Goal: Information Seeking & Learning: Check status

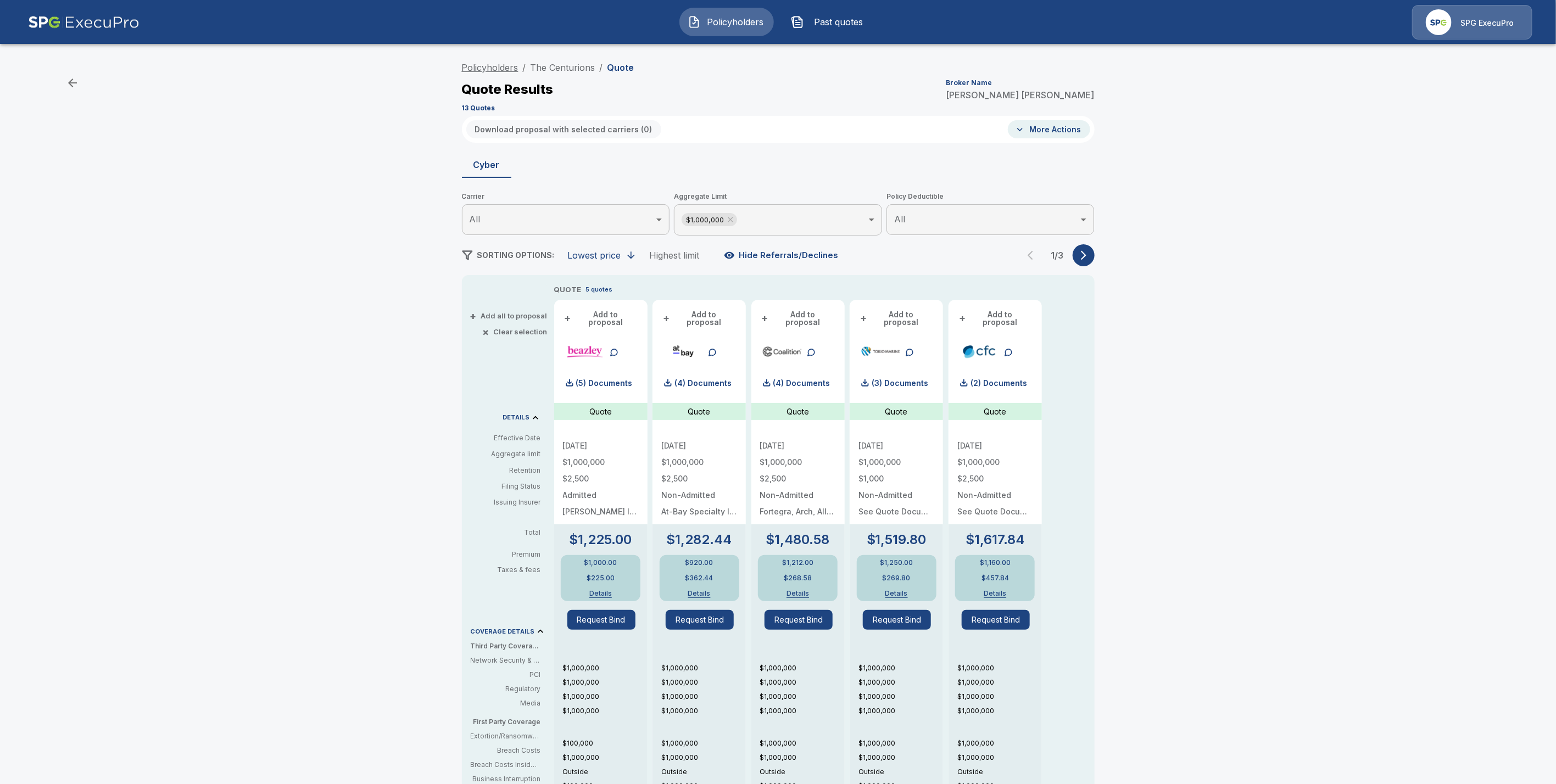
click at [486, 70] on link "Policyholders" at bounding box center [490, 67] width 56 height 11
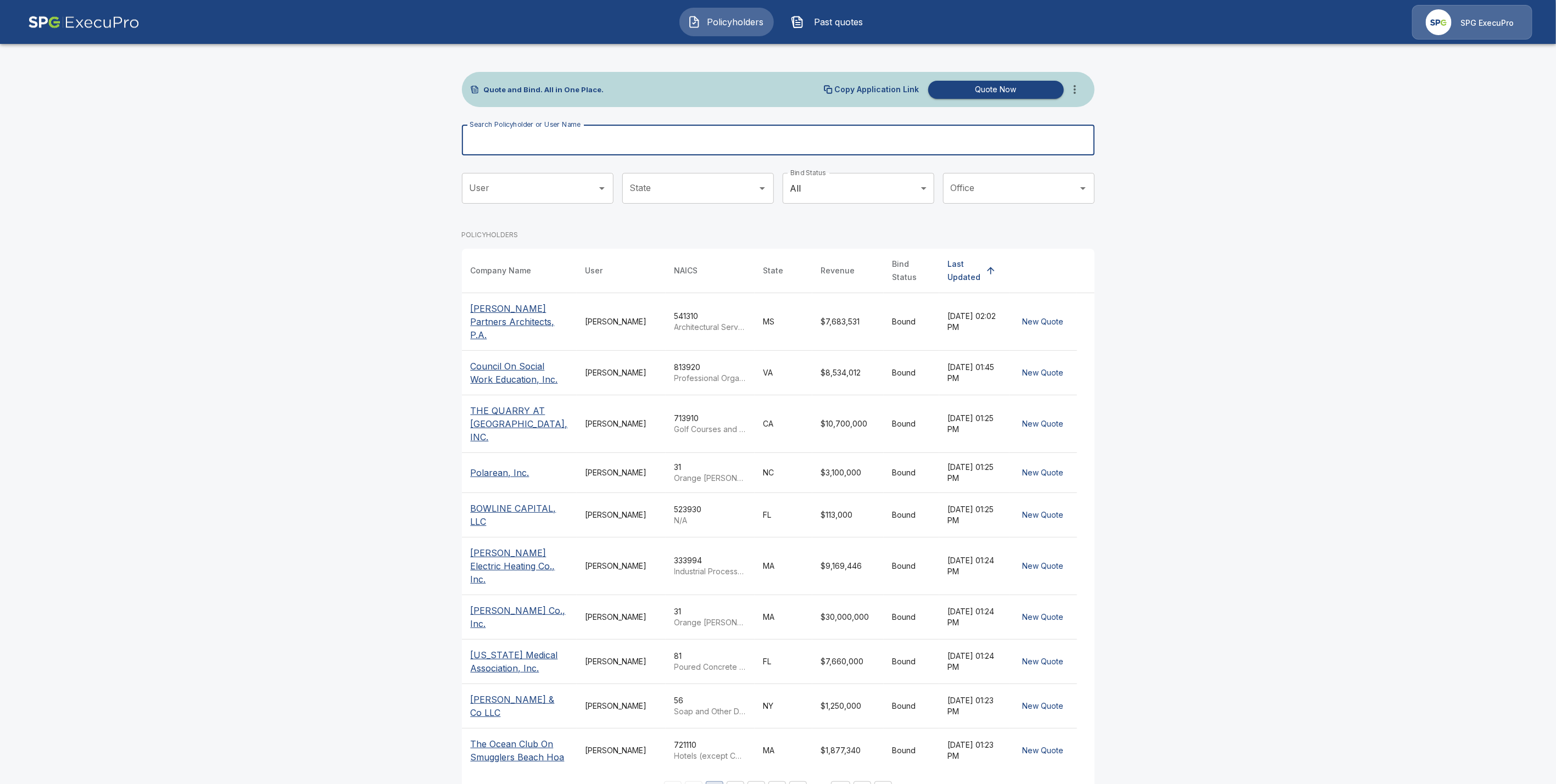
click at [503, 142] on input "Search Policyholder or User Name" at bounding box center [772, 140] width 620 height 31
paste input "**********"
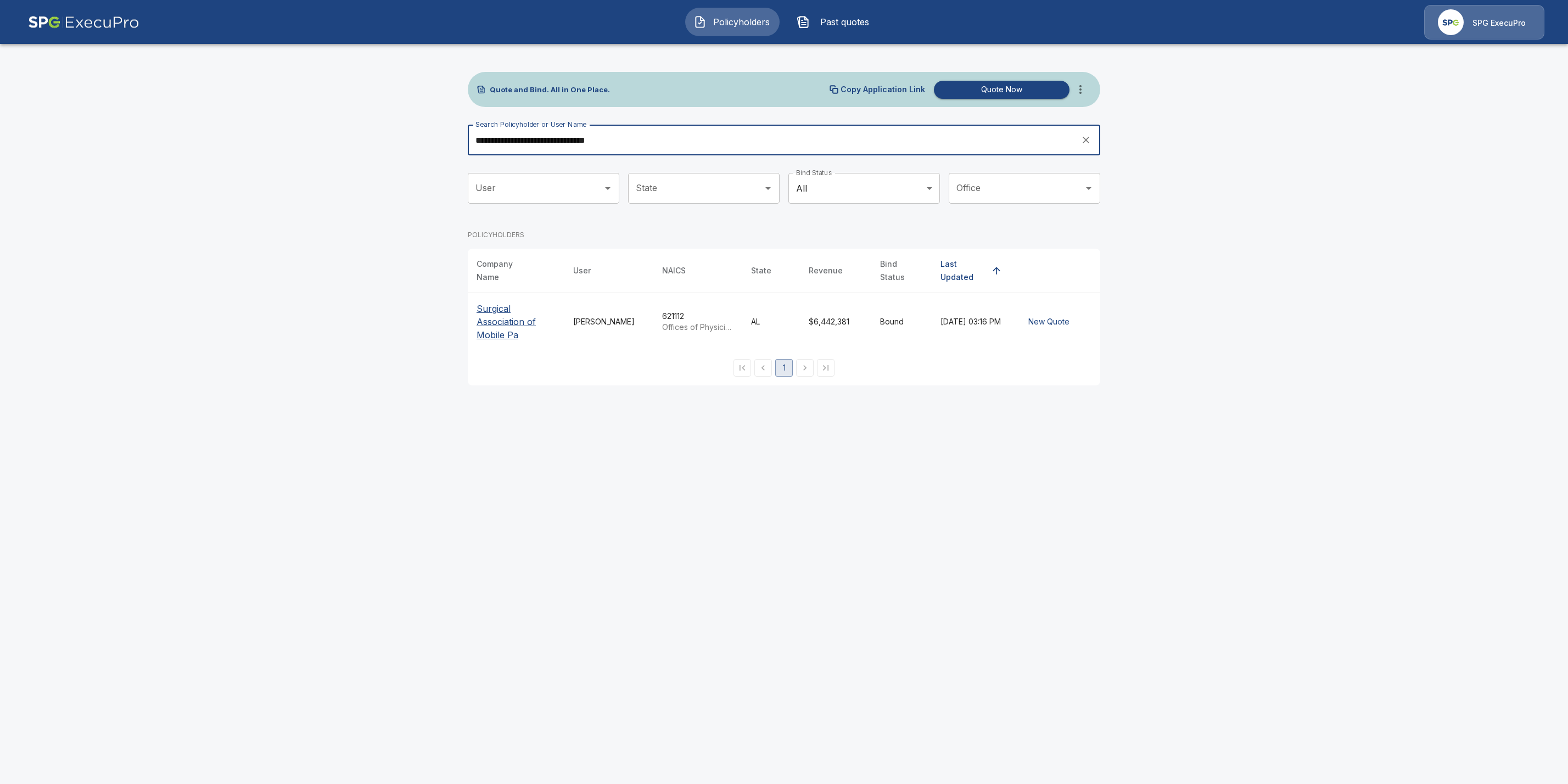
type input "**********"
click at [499, 313] on p "Surgical Association of Mobile Pa" at bounding box center [516, 322] width 79 height 40
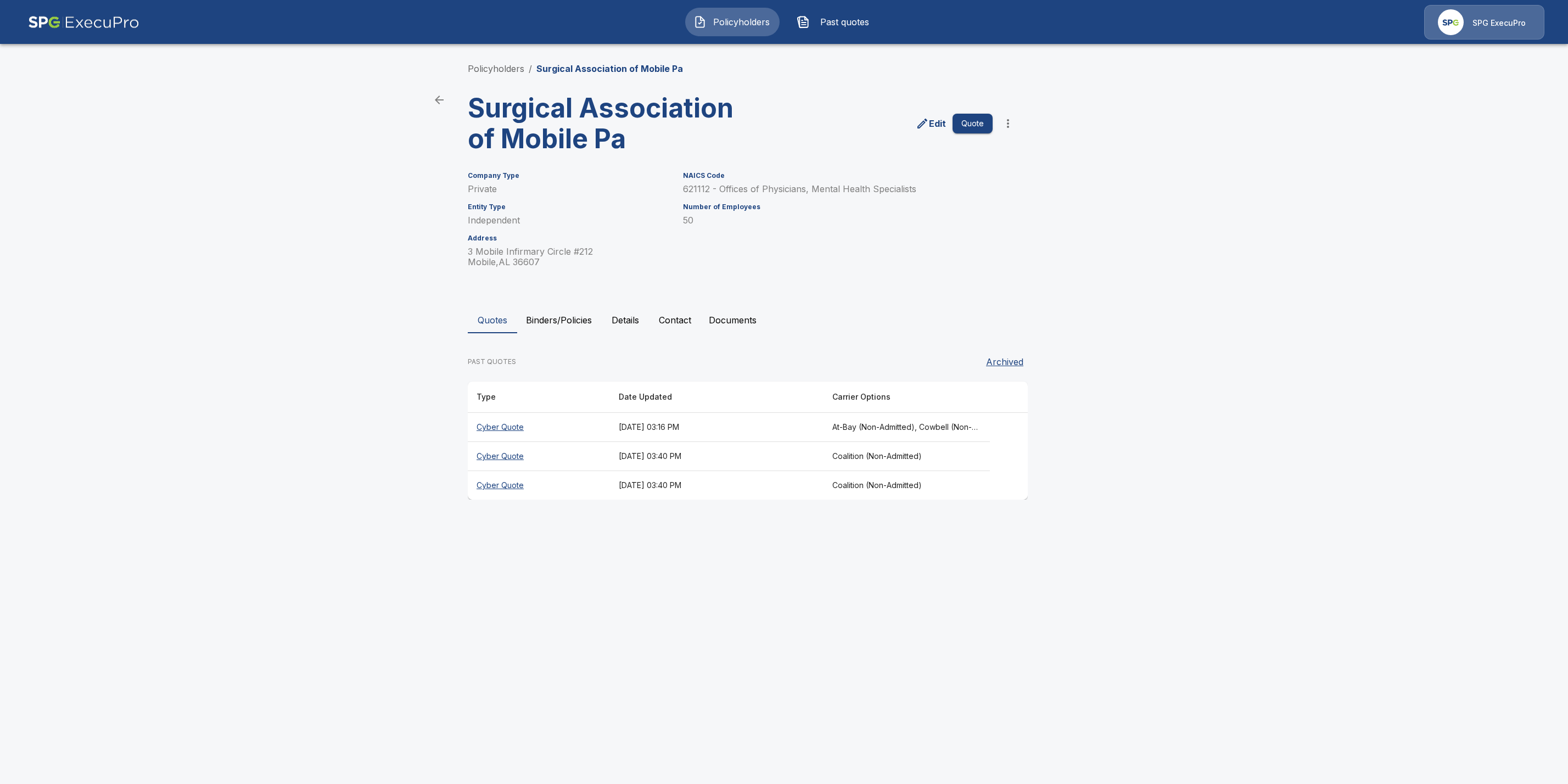
click at [580, 315] on button "Binders/Policies" at bounding box center [558, 320] width 83 height 26
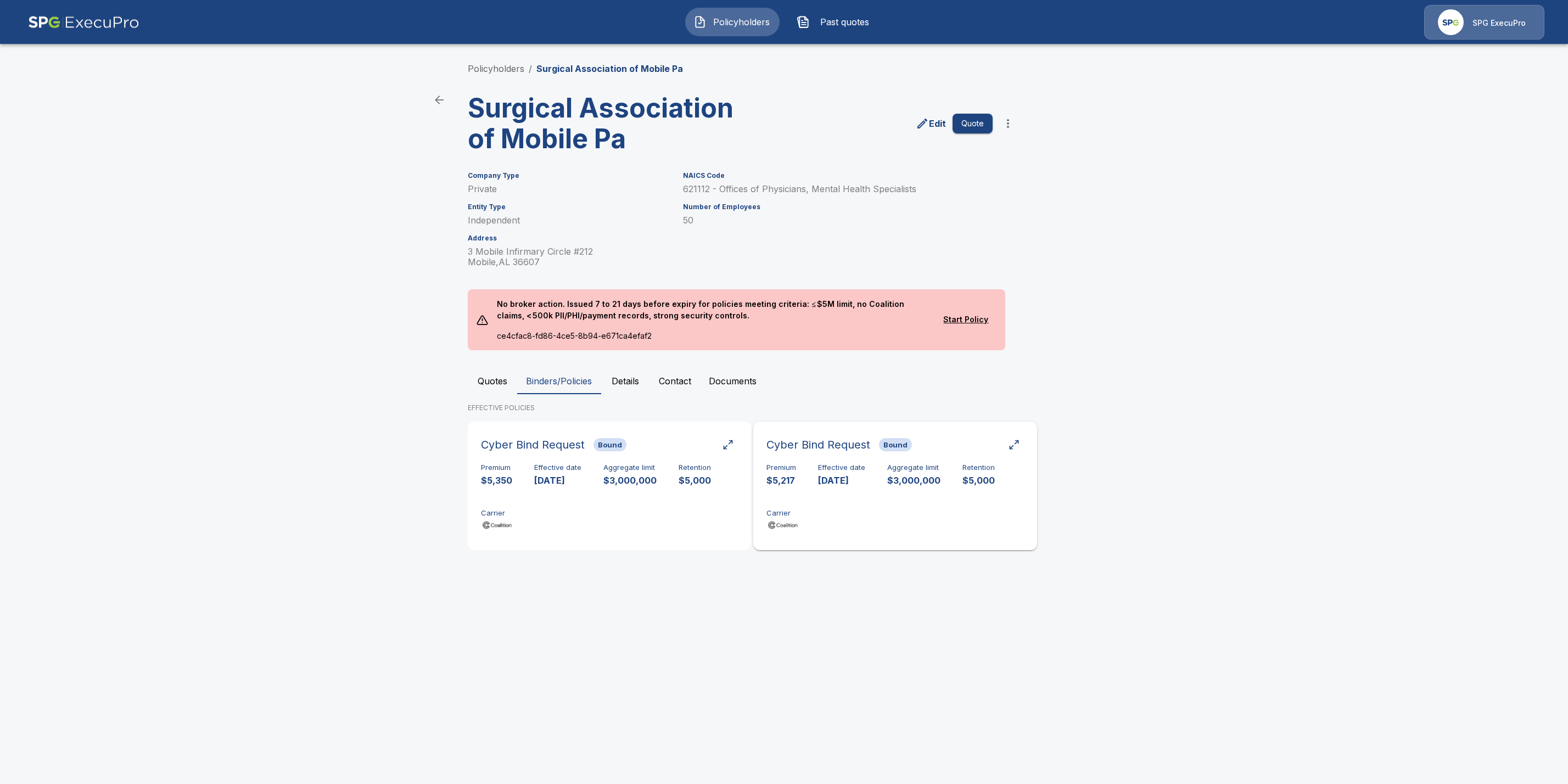
drag, startPoint x: 904, startPoint y: 510, endPoint x: 939, endPoint y: 519, distance: 36.1
click at [904, 510] on div "Premium $5,217 Effective date 10/8/2025 Aggregate limit $3,000,000 Retention $5…" at bounding box center [895, 498] width 257 height 69
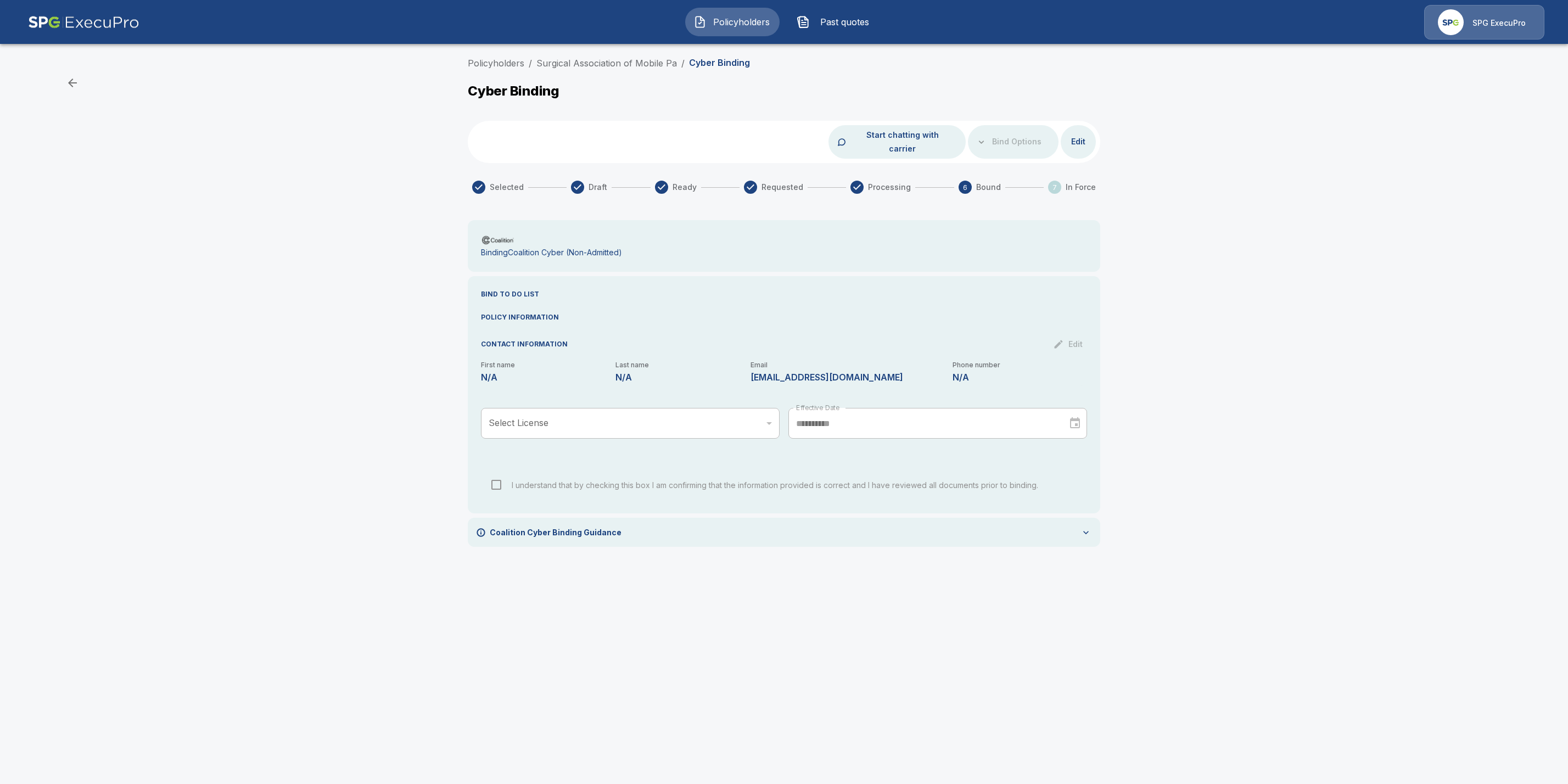
click at [1087, 527] on icon at bounding box center [1086, 532] width 11 height 11
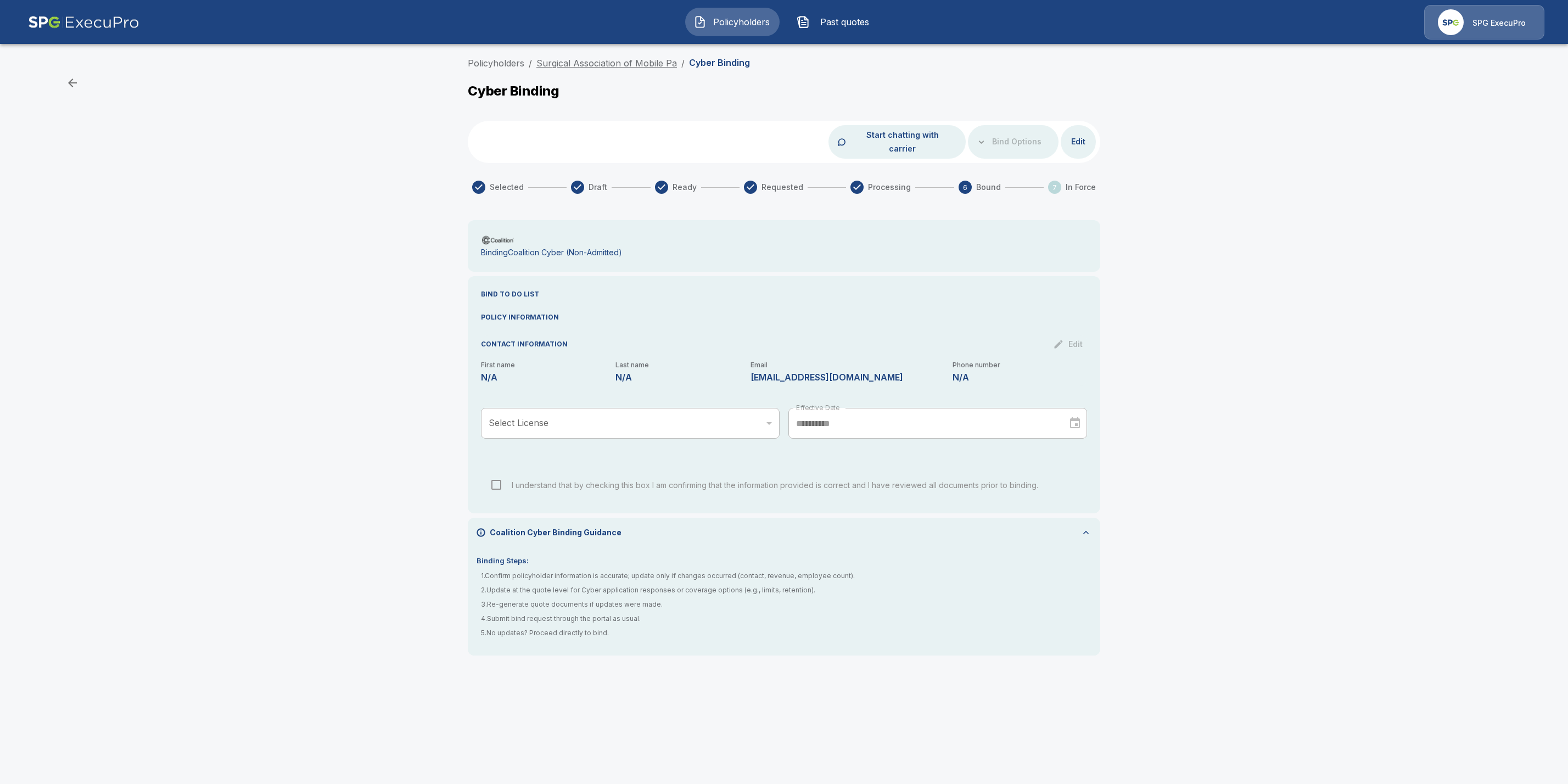
click at [577, 61] on link "Surgical Association of Mobile Pa" at bounding box center [606, 63] width 140 height 11
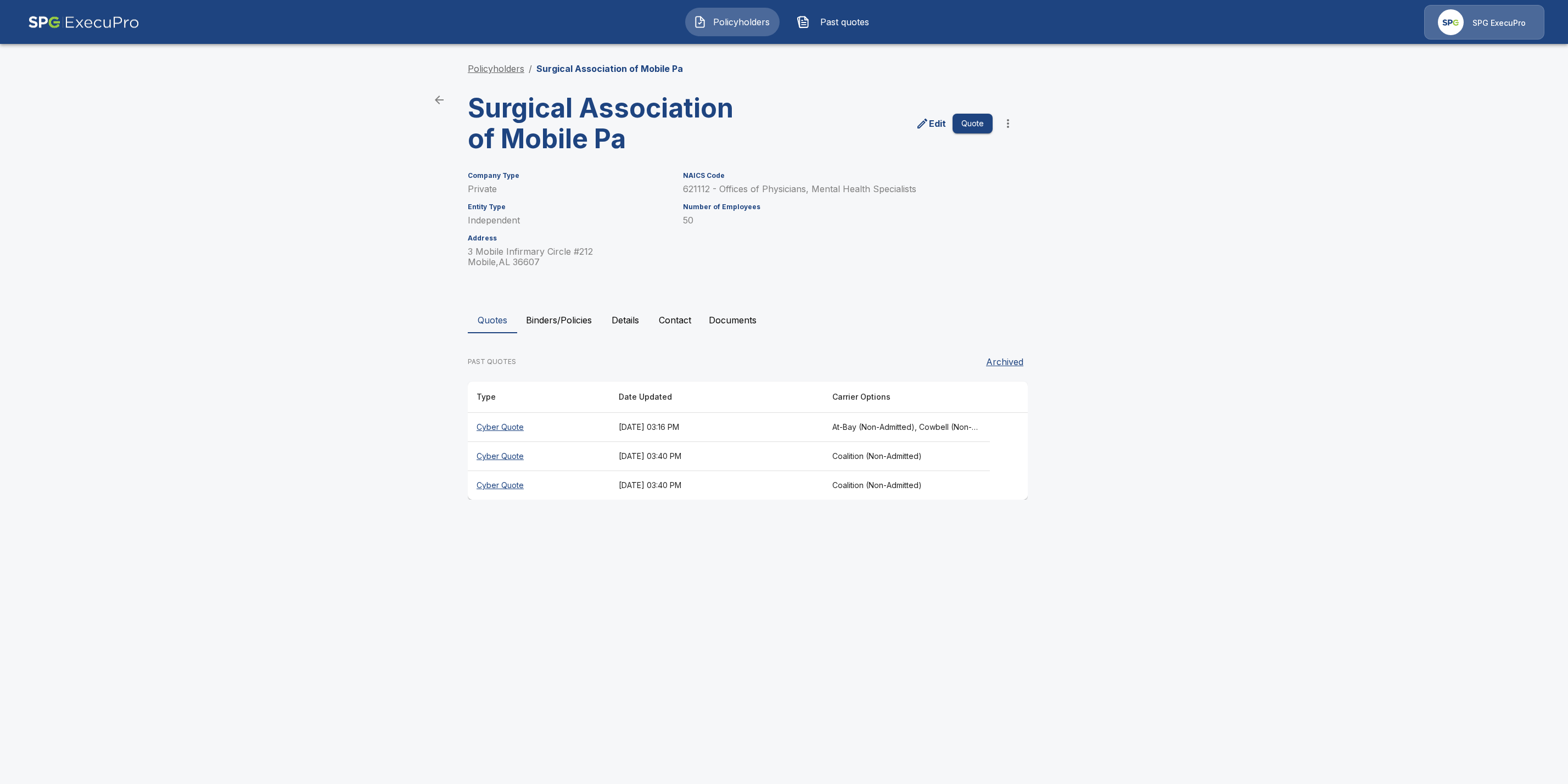
click at [488, 70] on link "Policyholders" at bounding box center [496, 68] width 56 height 11
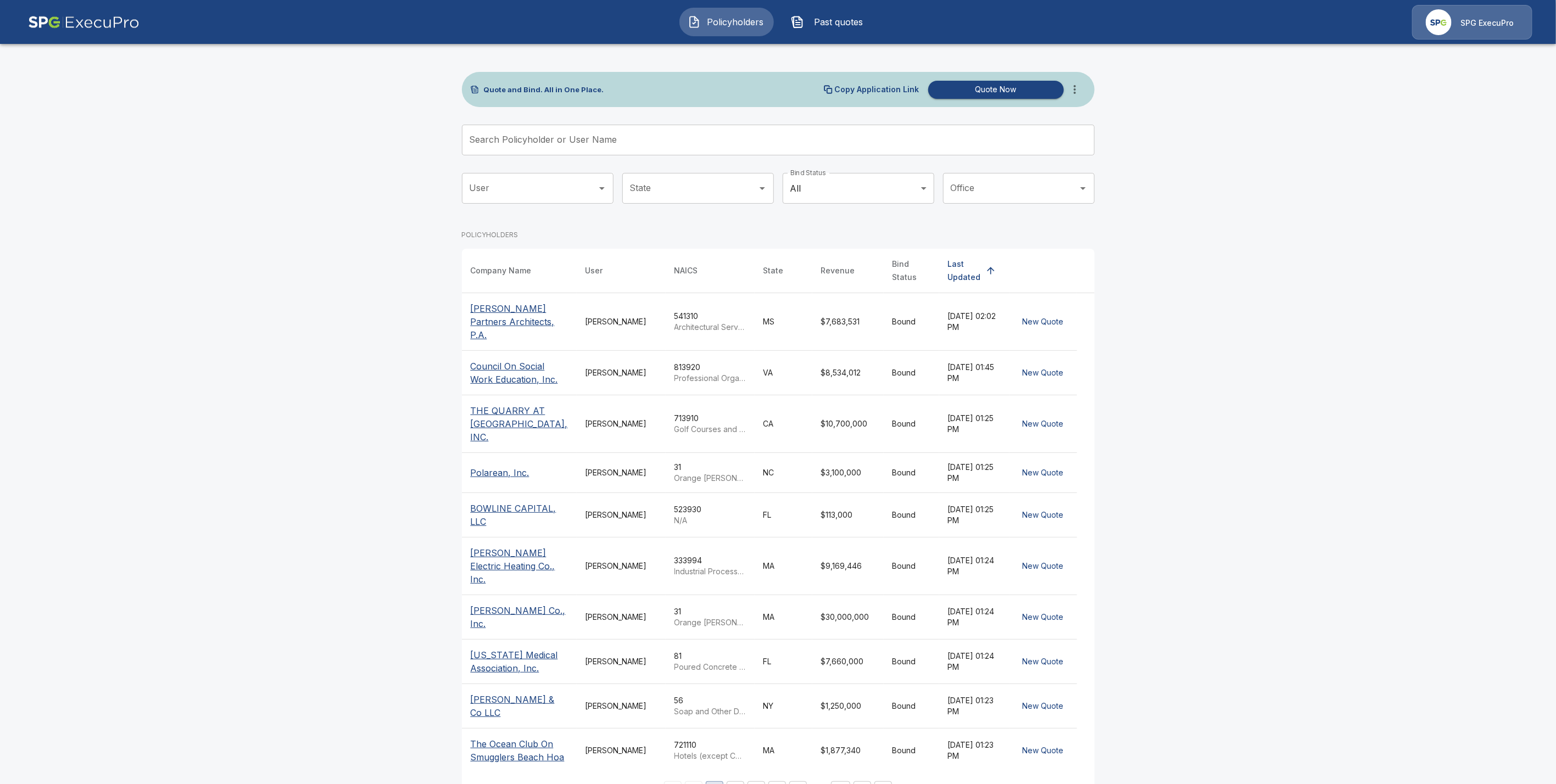
click at [541, 142] on input "Search Policyholder or User Name" at bounding box center [772, 140] width 620 height 31
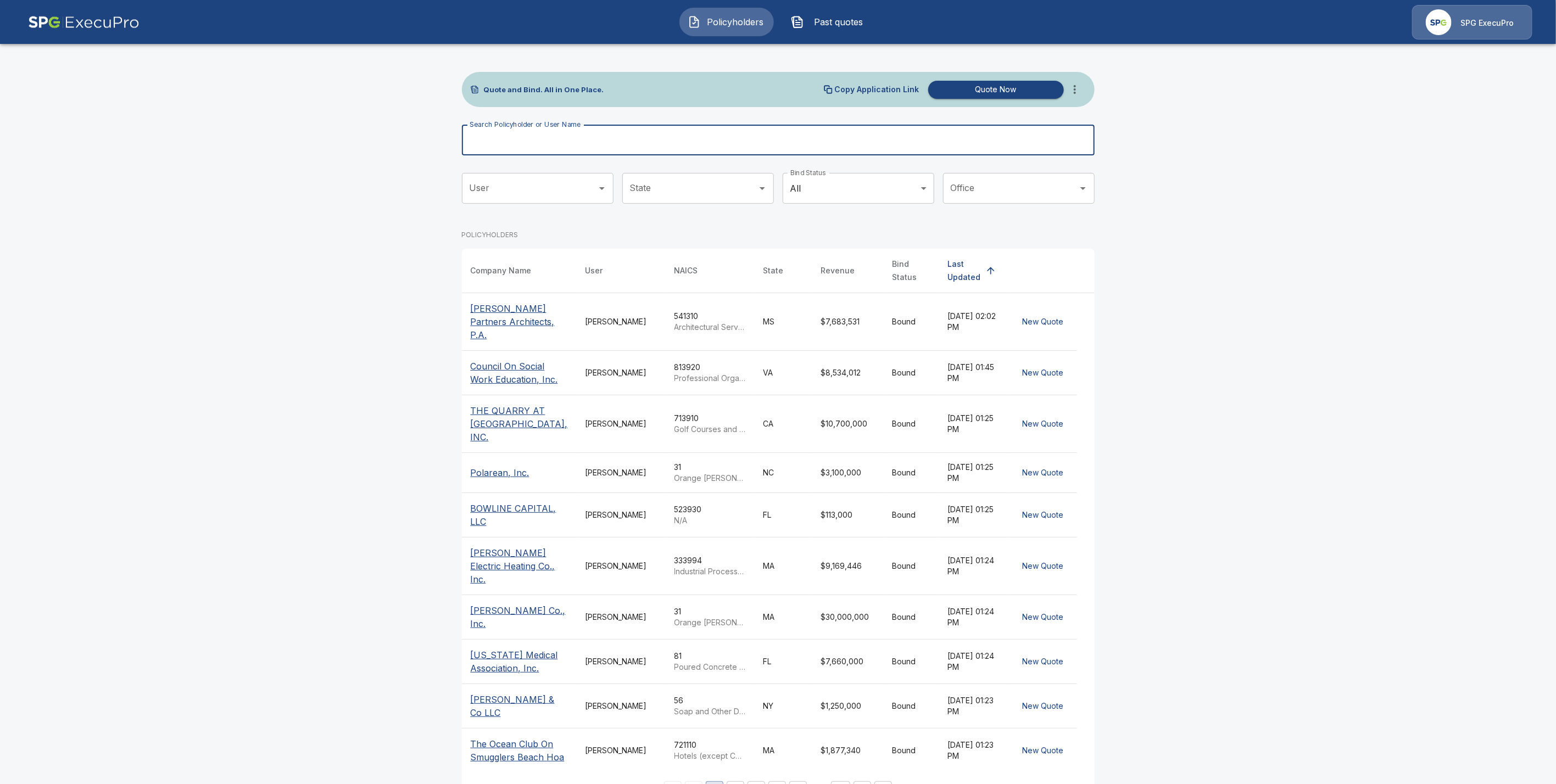
paste input "**********"
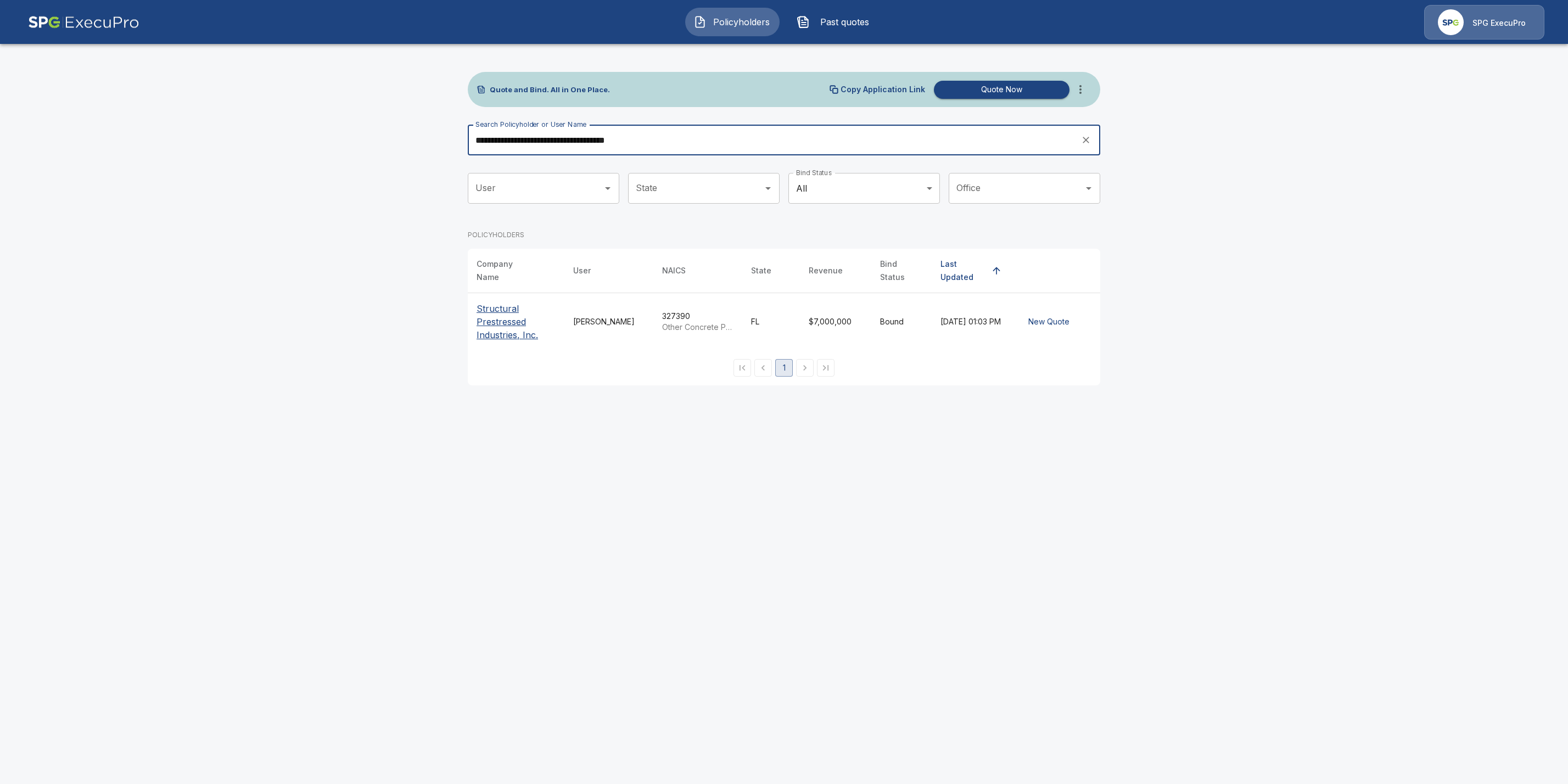
type input "**********"
click at [493, 336] on th "Structural Prestressed Industries, Inc." at bounding box center [516, 322] width 97 height 58
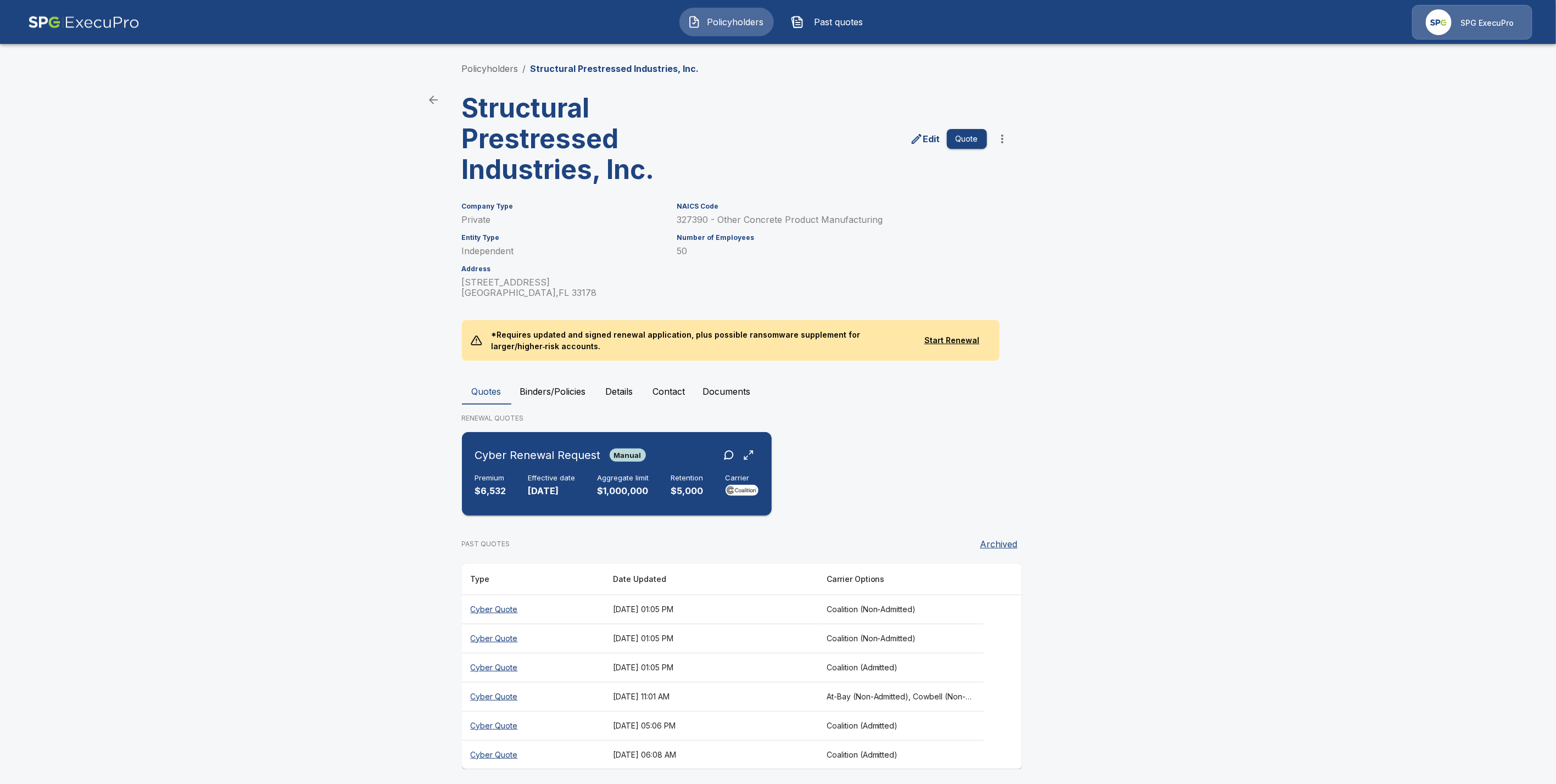
click at [548, 491] on p "10/31/2025" at bounding box center [552, 491] width 47 height 13
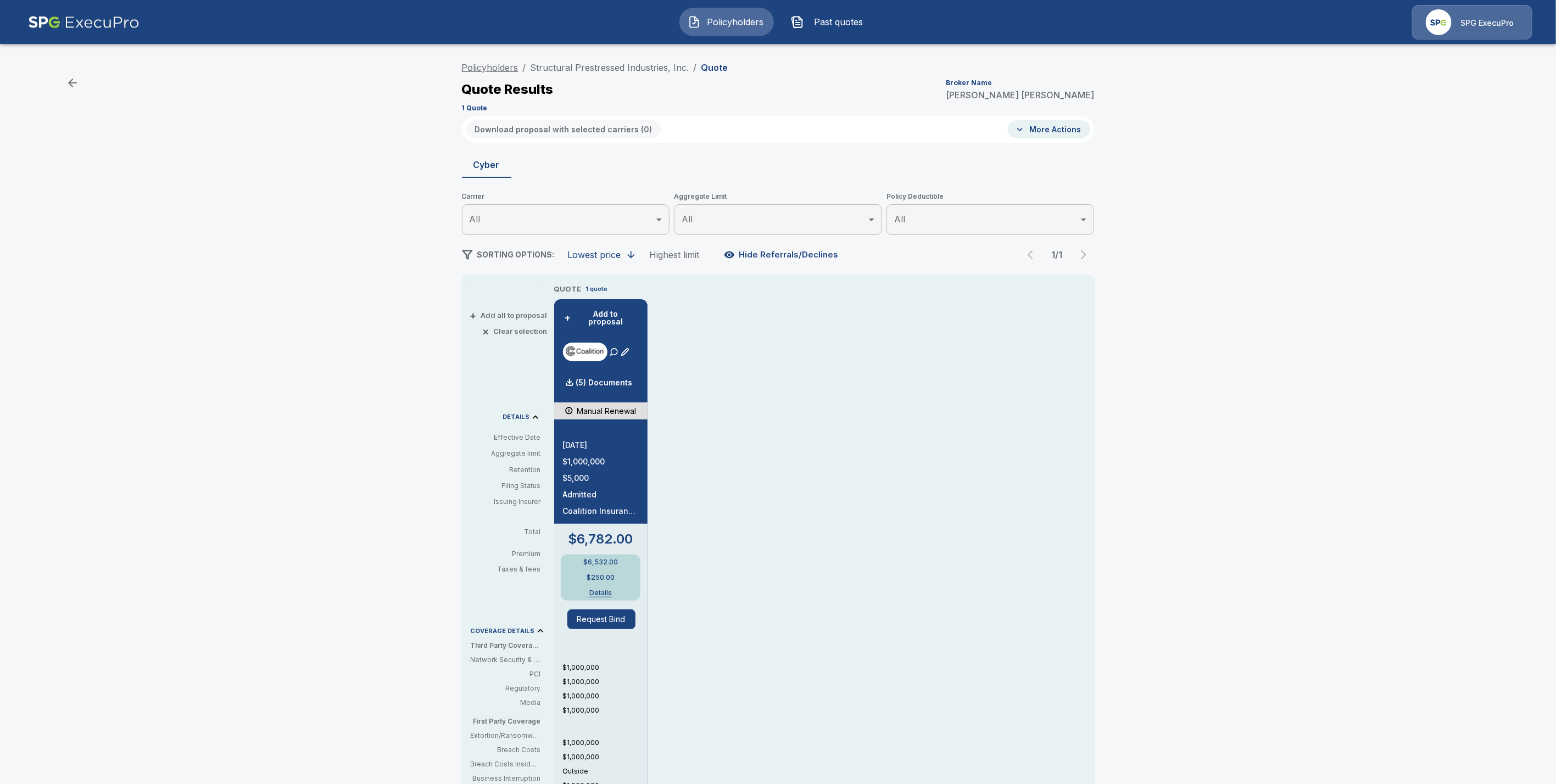
click at [488, 70] on link "Policyholders" at bounding box center [490, 67] width 56 height 11
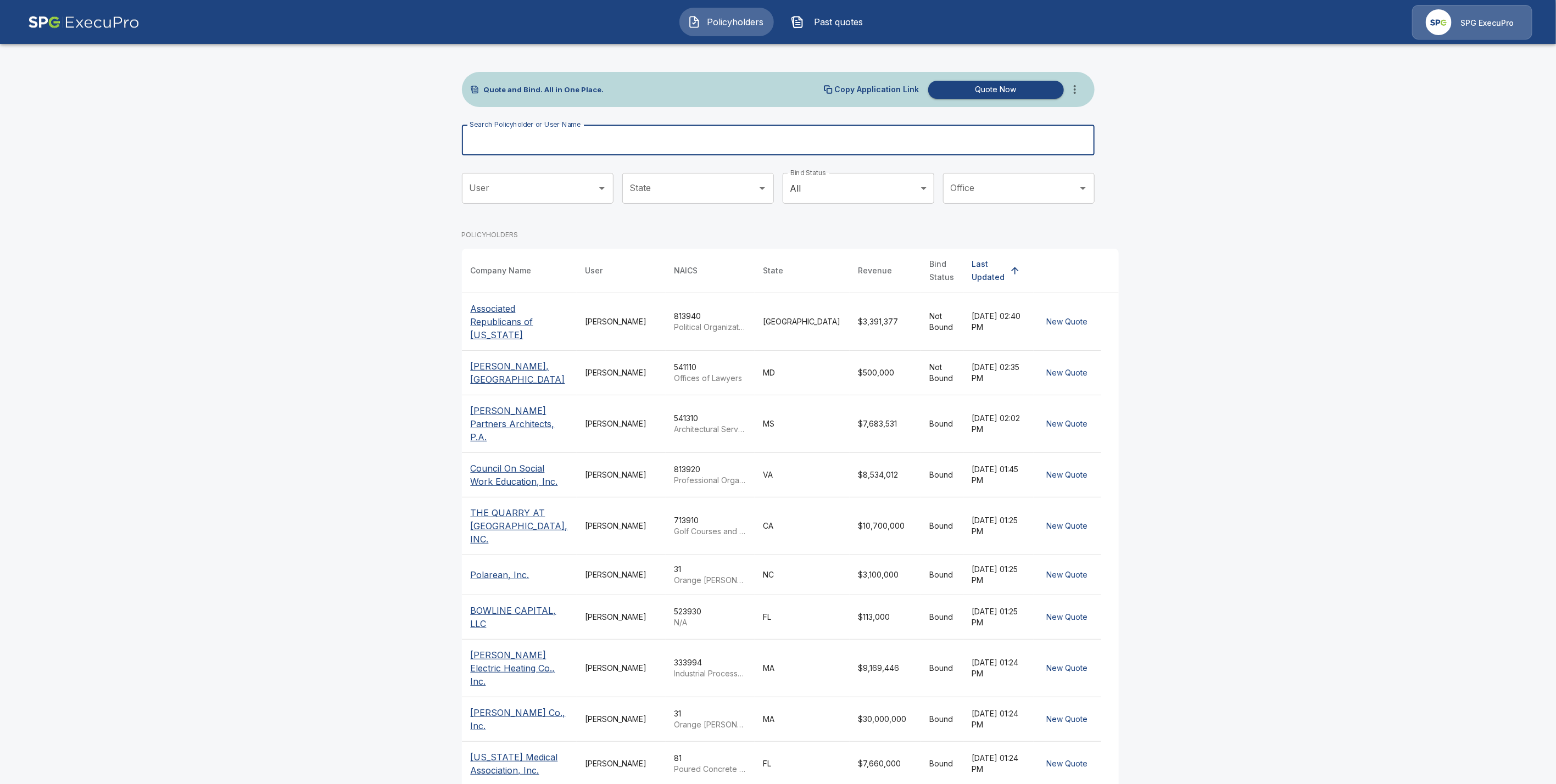
click at [555, 139] on input "Search Policyholder or User Name" at bounding box center [772, 140] width 620 height 31
paste input "**********"
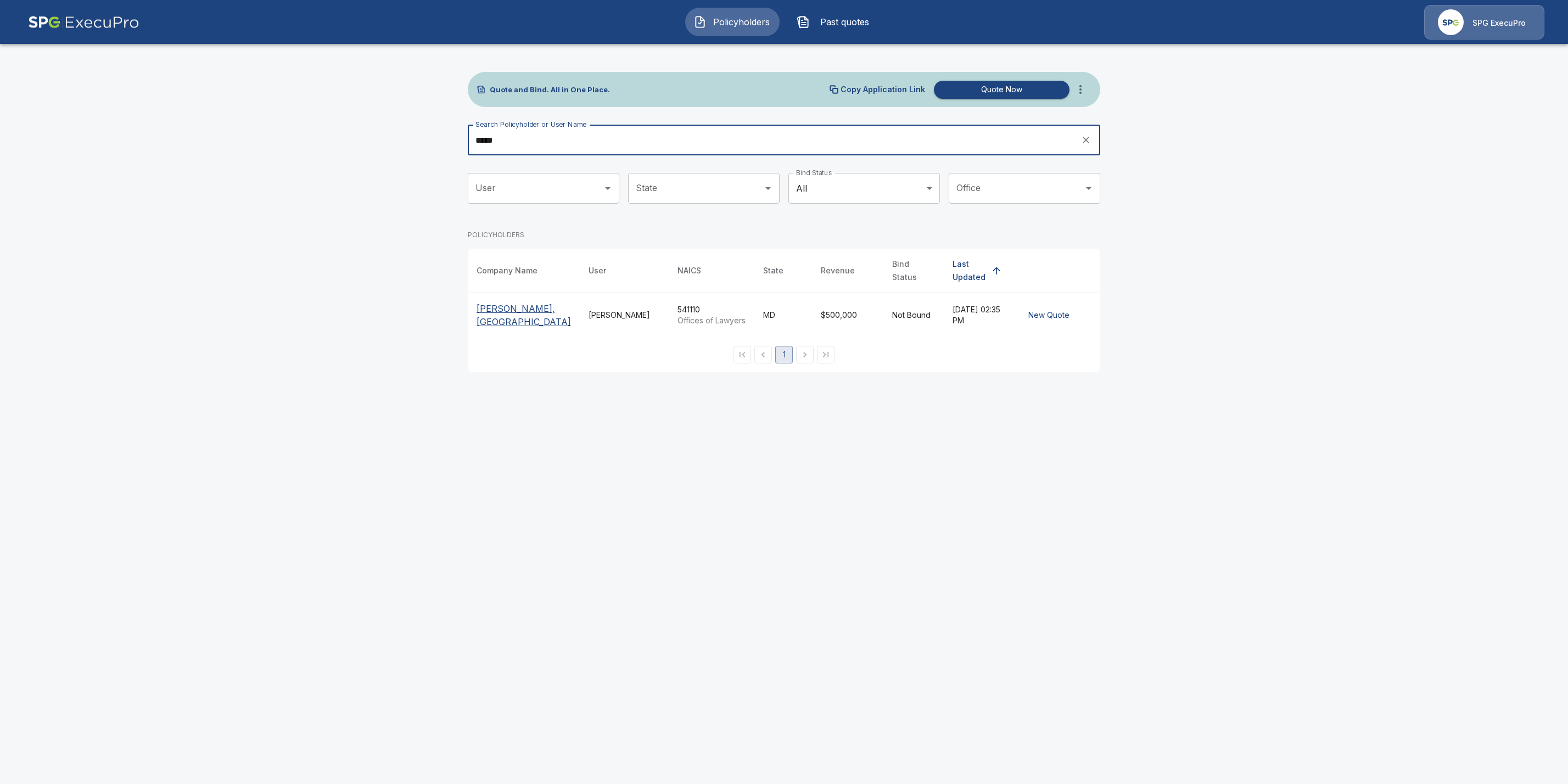
type input "****"
click at [543, 309] on p "[PERSON_NAME], [GEOGRAPHIC_DATA]" at bounding box center [523, 315] width 95 height 26
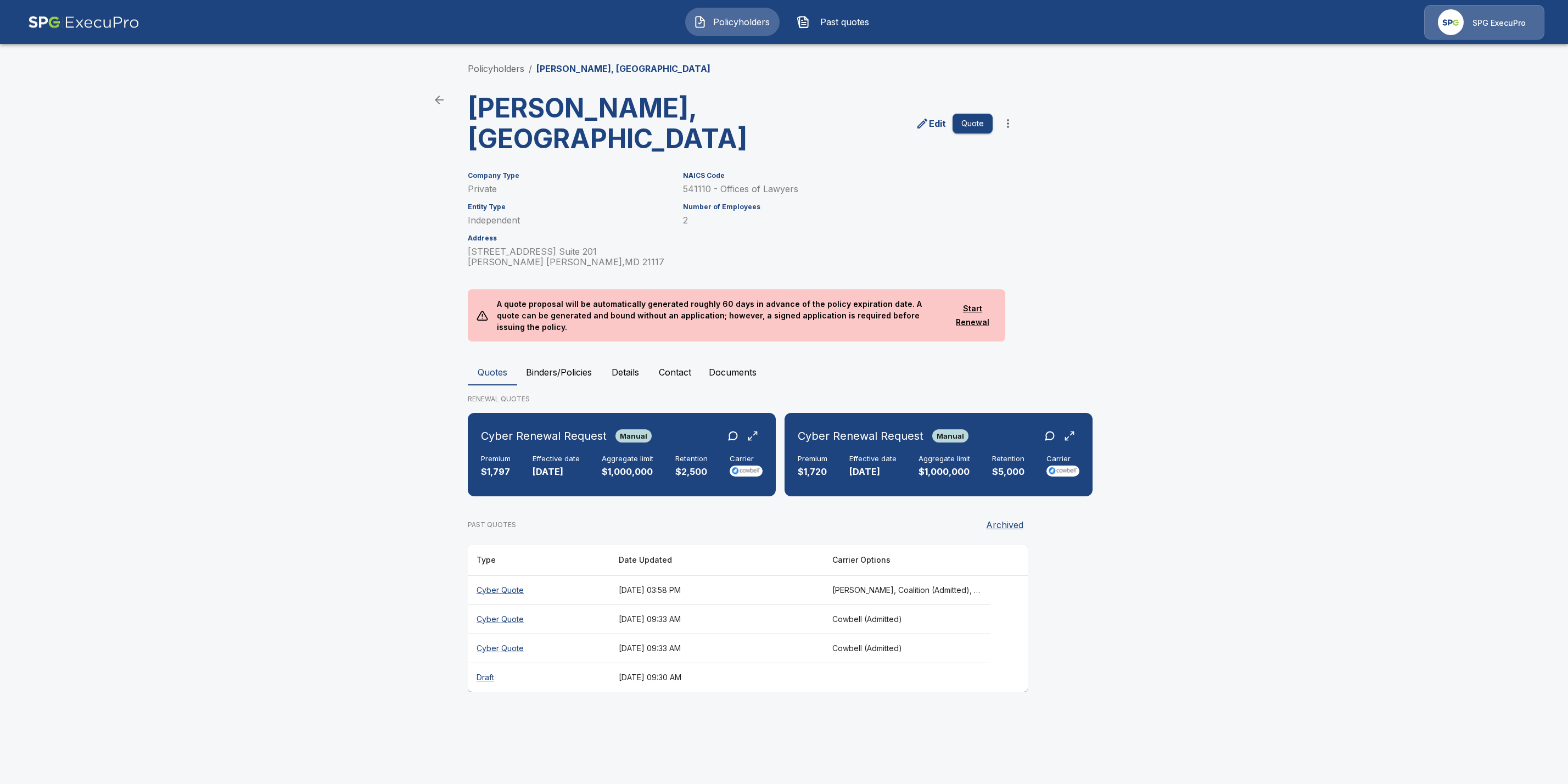
click at [581, 359] on button "Binders/Policies" at bounding box center [558, 372] width 83 height 26
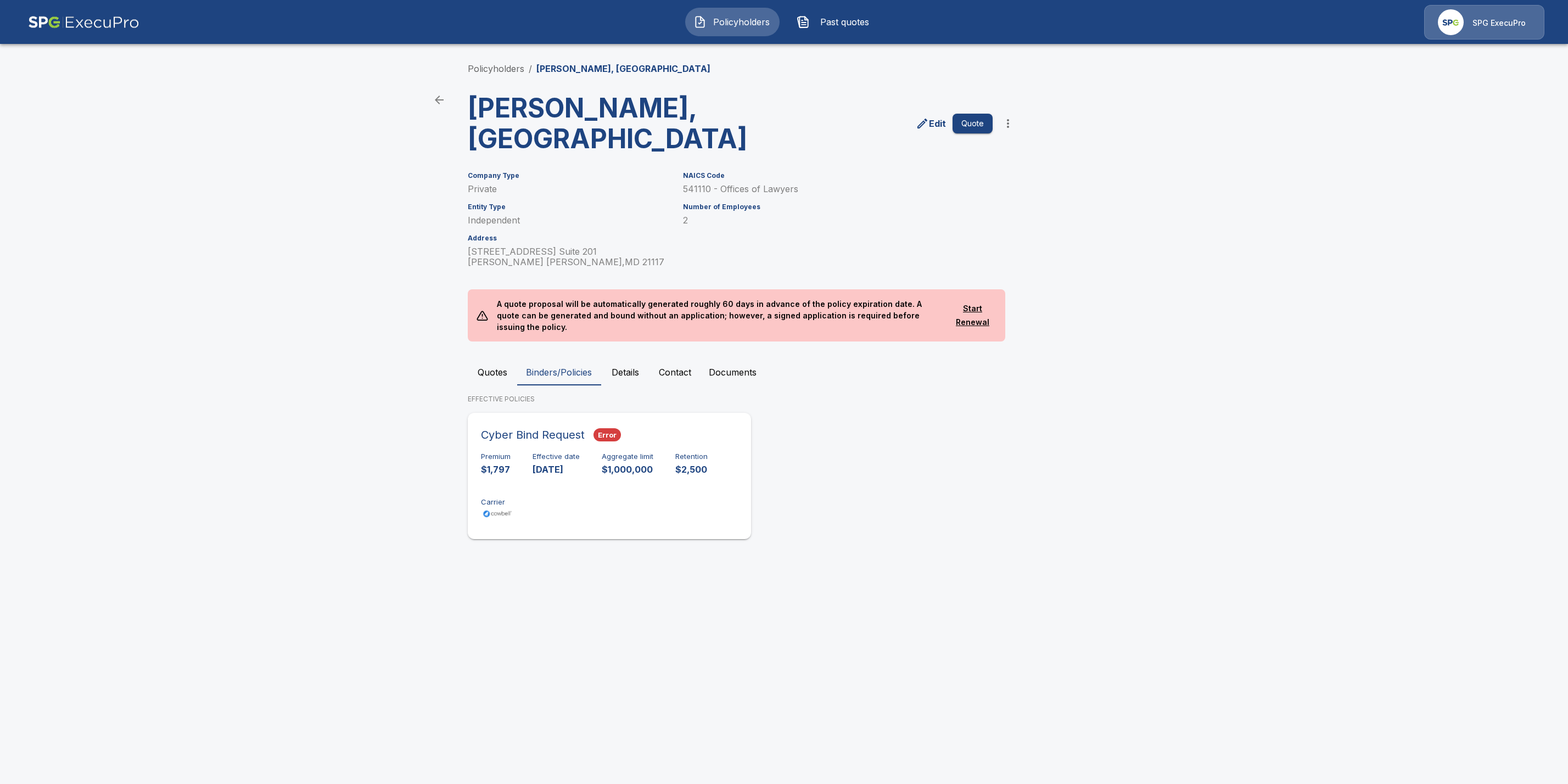
click at [536, 452] on div "Premium $1,797 Effective date 10/1/2025 Aggregate limit $1,000,000 Retention $2…" at bounding box center [610, 486] width 257 height 69
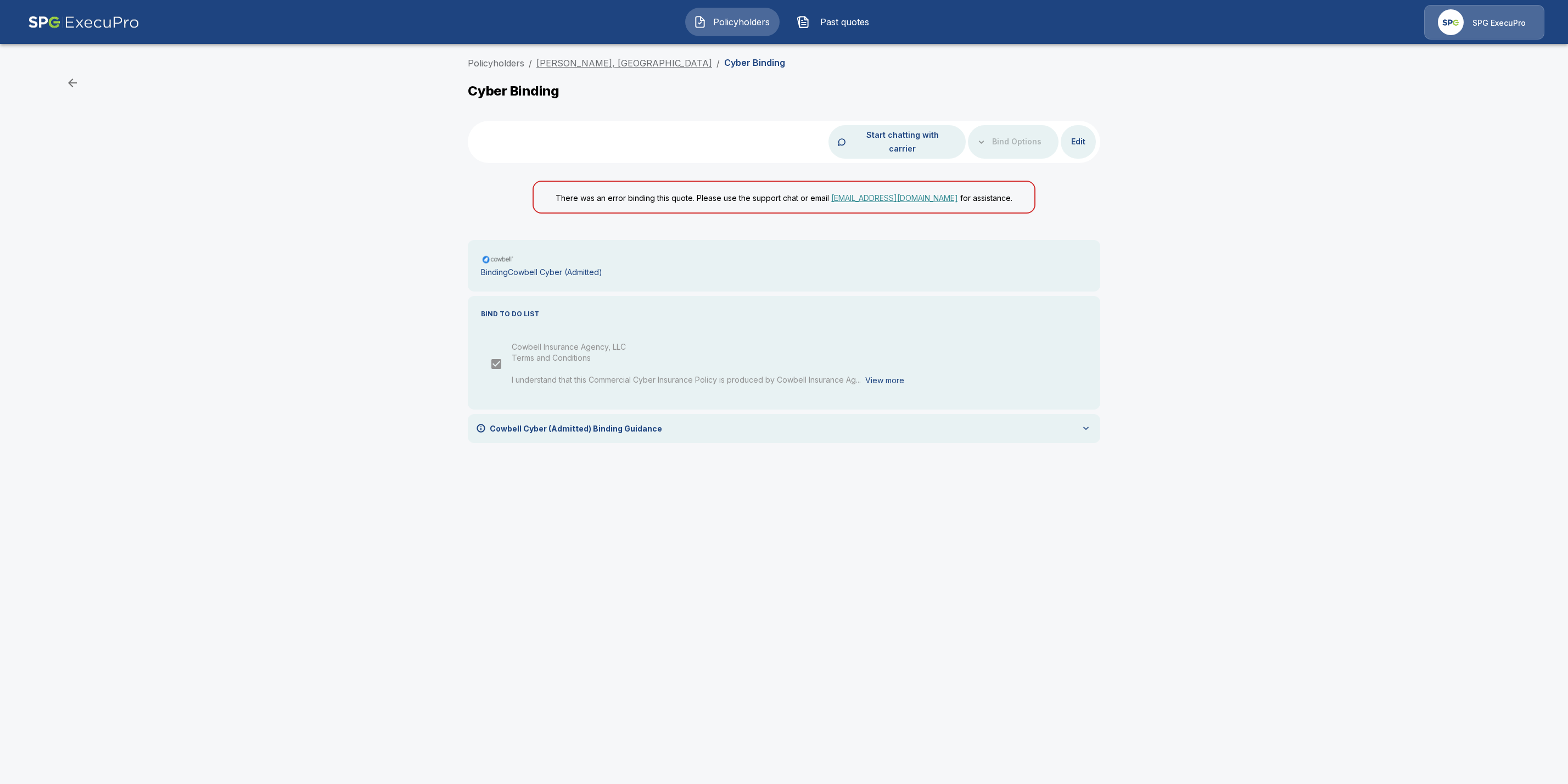
click at [558, 64] on link "Alan L. Billian, PA" at bounding box center [624, 63] width 176 height 11
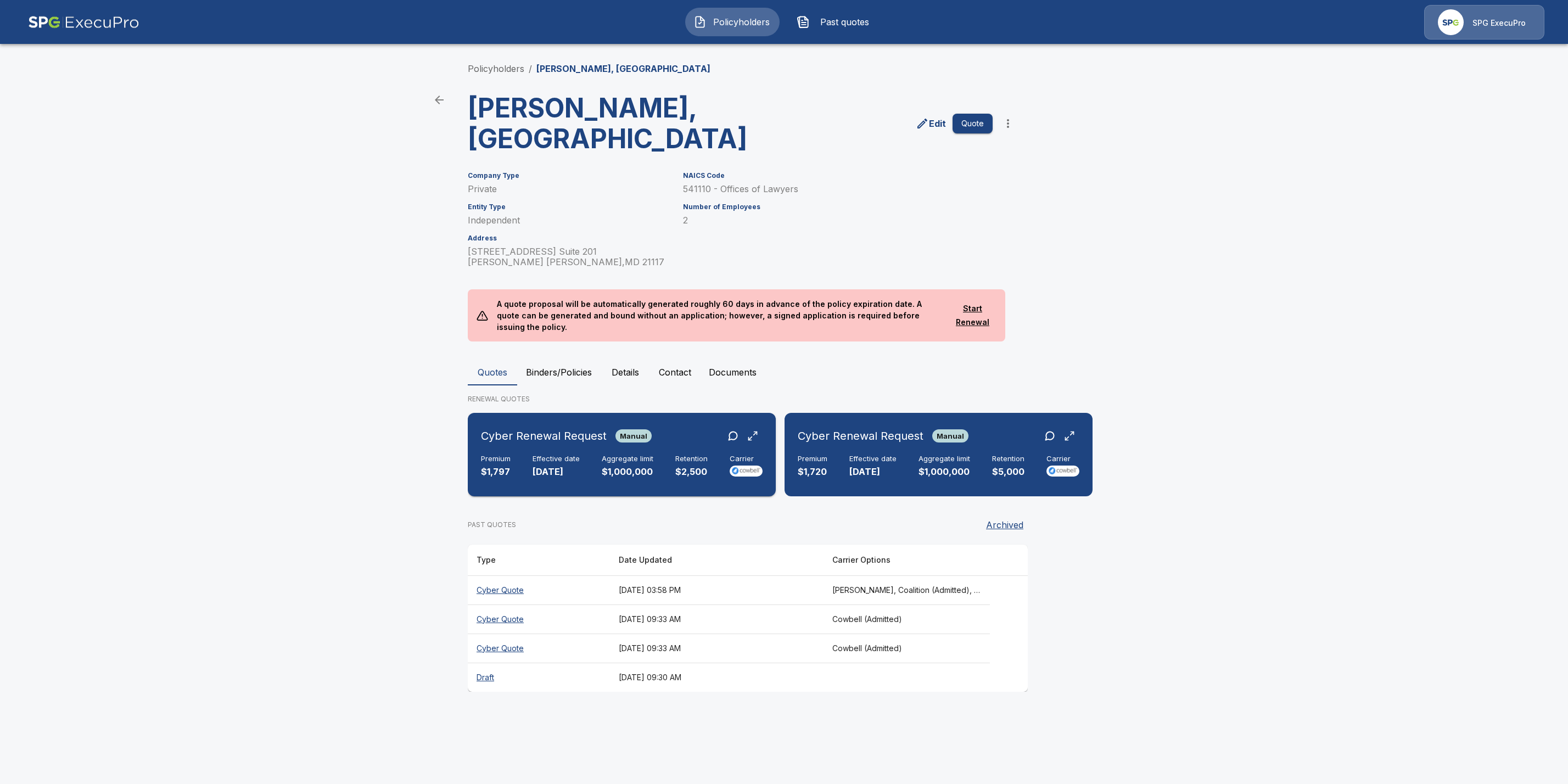
click at [512, 455] on div "Premium $1,797 Effective date 10/1/2025 Aggregate limit $1,000,000 Retention $2…" at bounding box center [622, 467] width 282 height 24
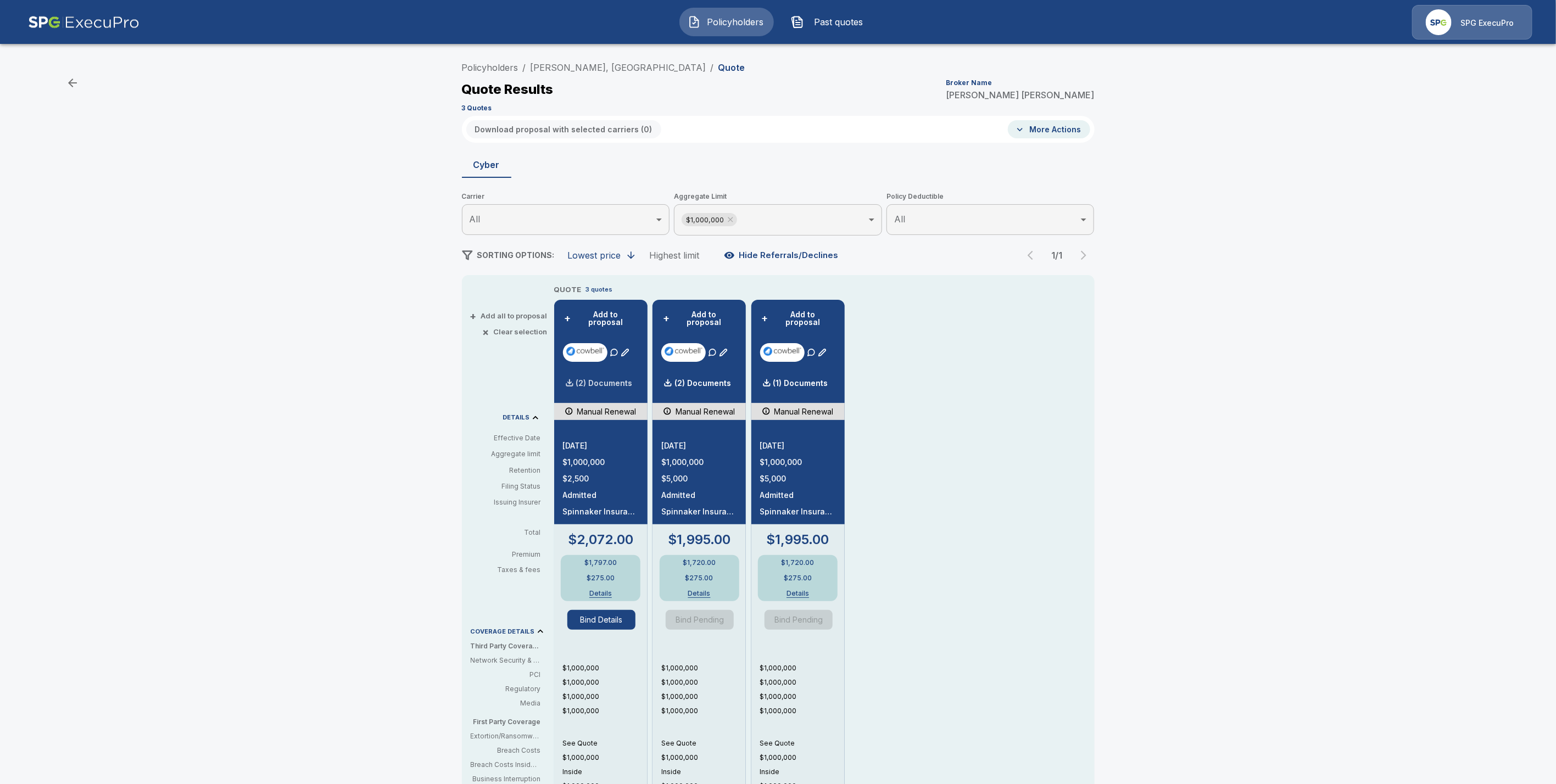
click at [606, 380] on div "(2) Documents" at bounding box center [597, 383] width 70 height 22
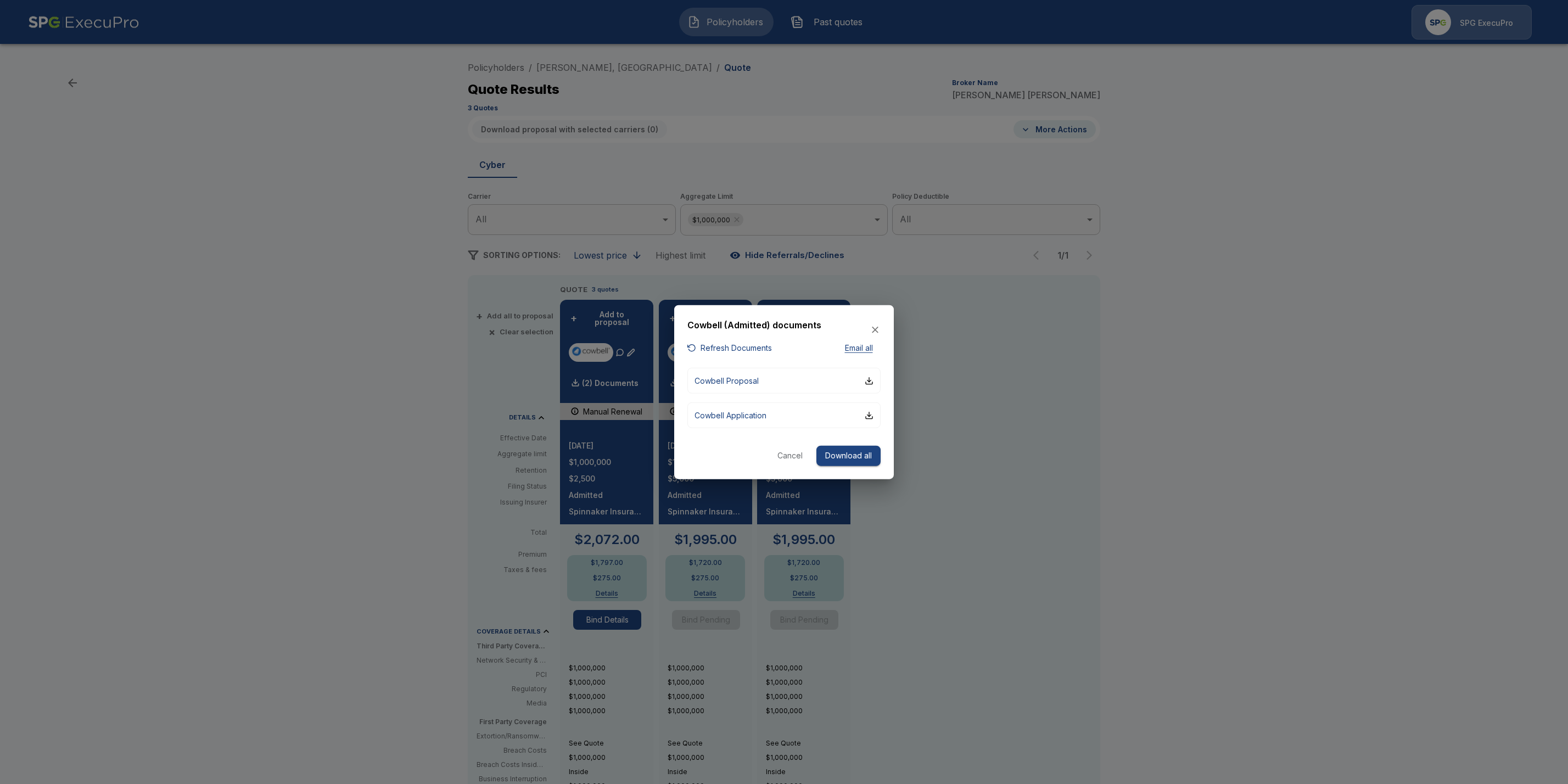
click at [860, 450] on button "Download all" at bounding box center [849, 456] width 64 height 21
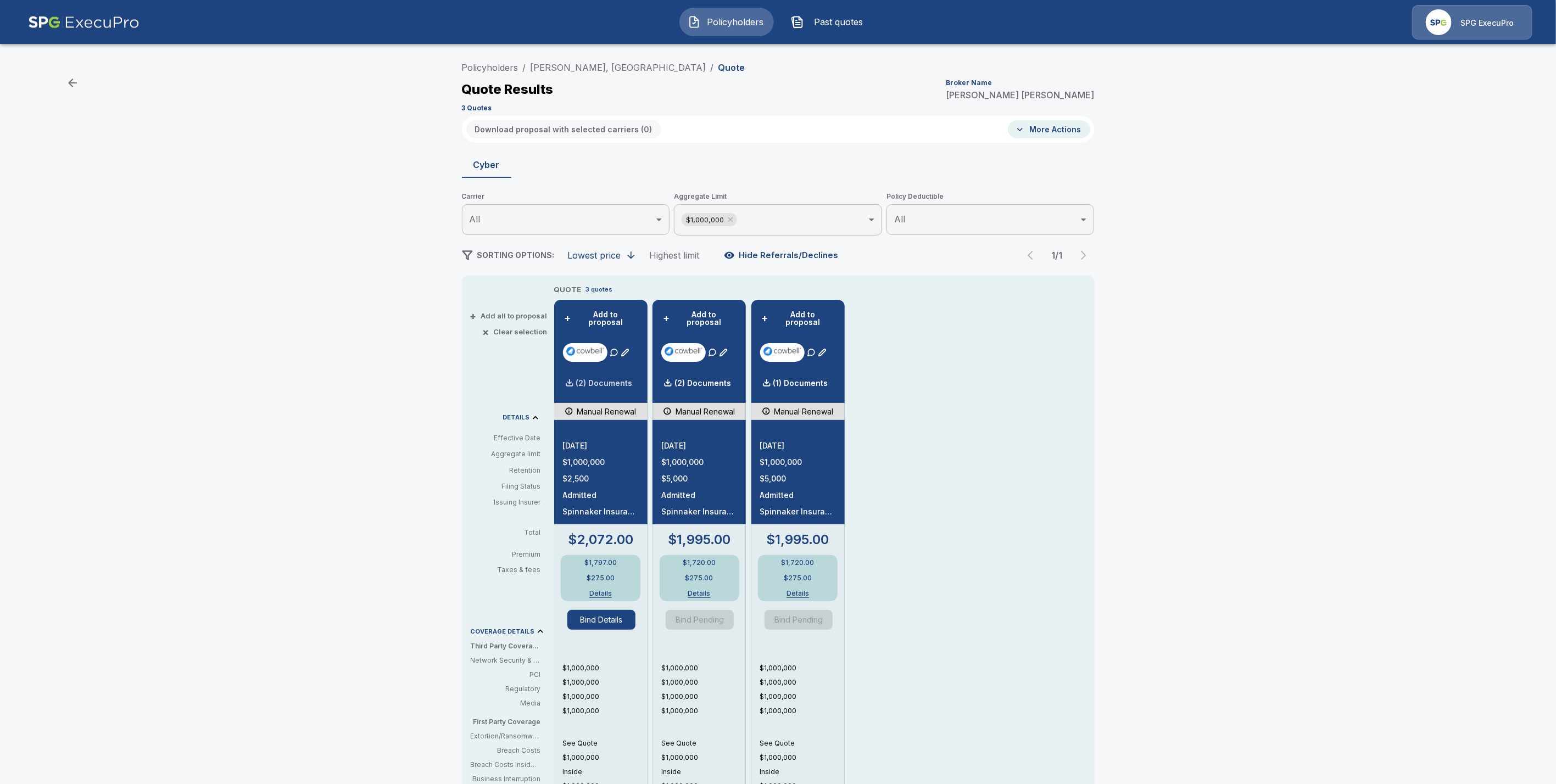
click at [614, 380] on p "(2) Documents" at bounding box center [604, 383] width 56 height 8
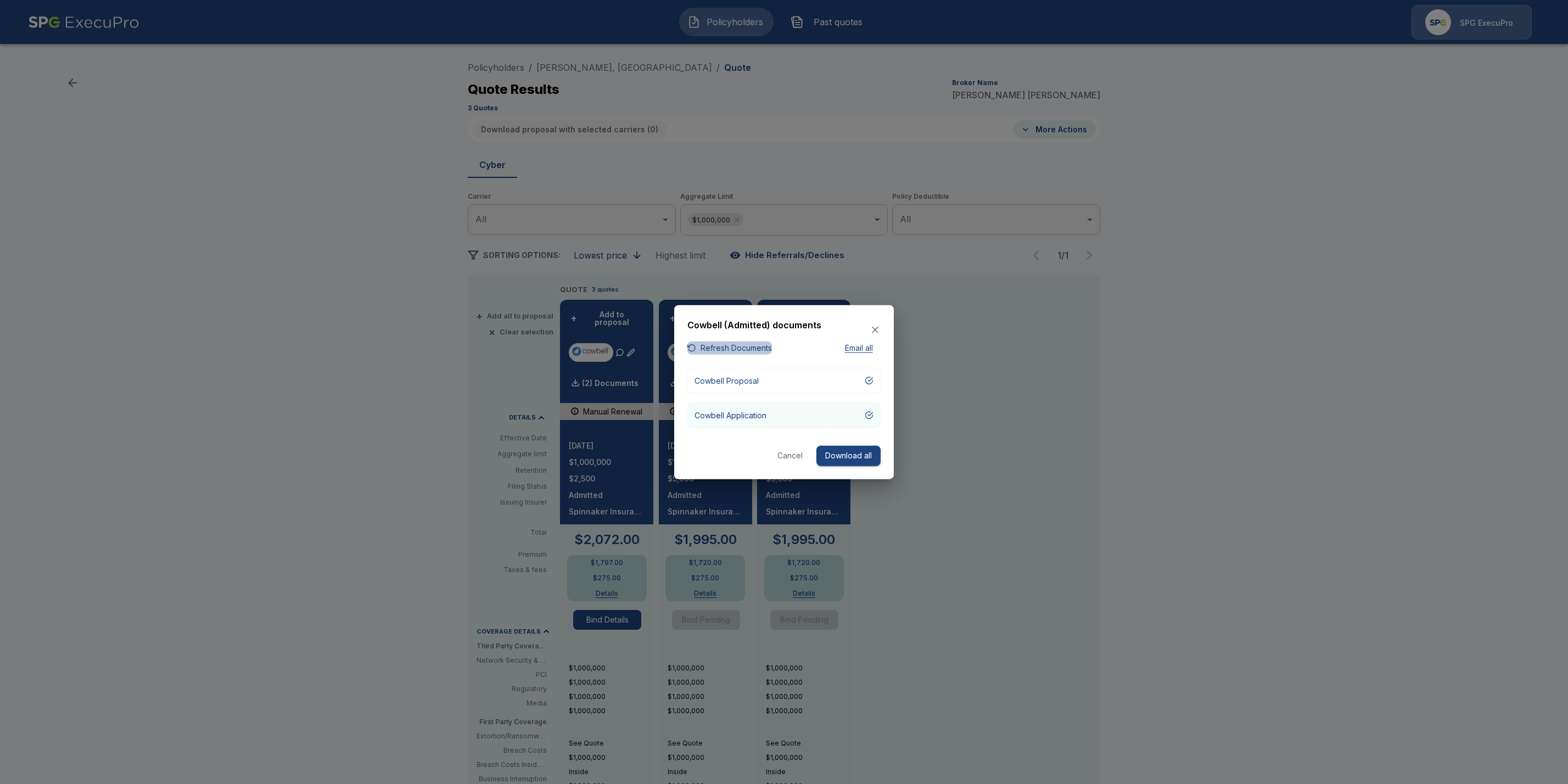
drag, startPoint x: 703, startPoint y: 346, endPoint x: 736, endPoint y: 421, distance: 81.9
click at [703, 352] on button "Refresh Documents" at bounding box center [729, 347] width 85 height 14
click at [798, 451] on button "Cancel" at bounding box center [790, 456] width 35 height 21
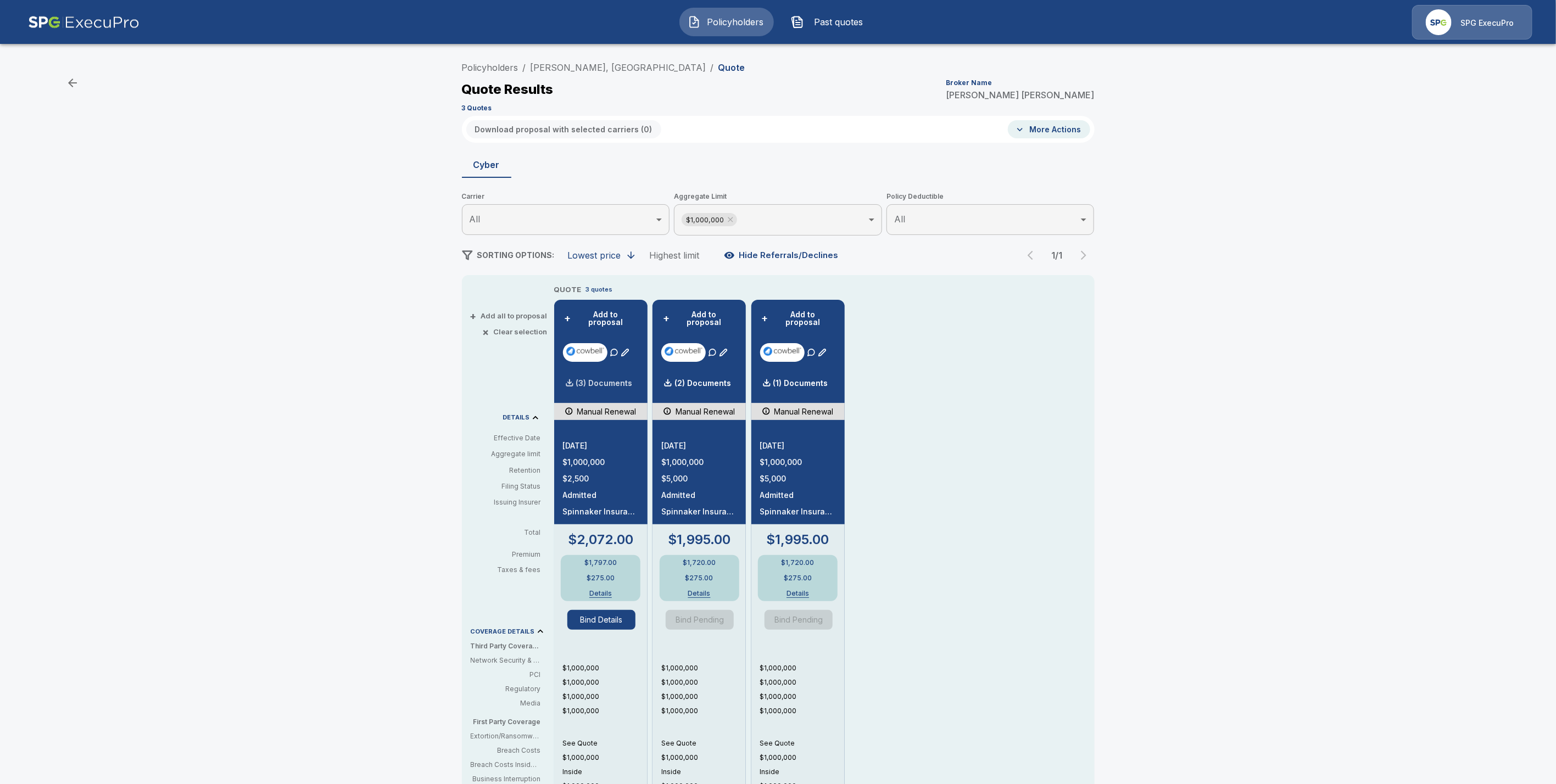
click at [575, 372] on div at bounding box center [569, 382] width 22 height 22
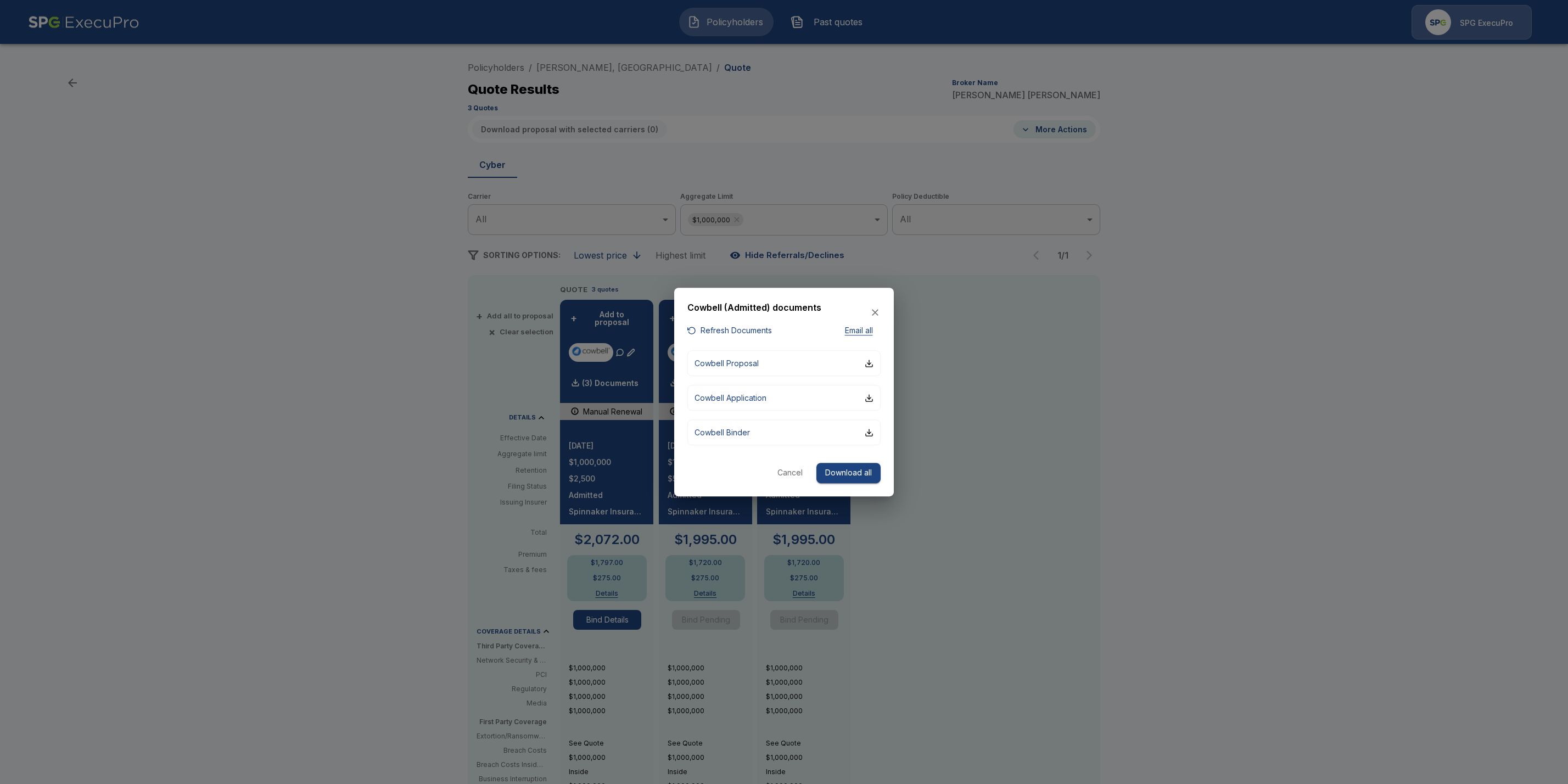
click at [1048, 427] on div at bounding box center [784, 392] width 1568 height 784
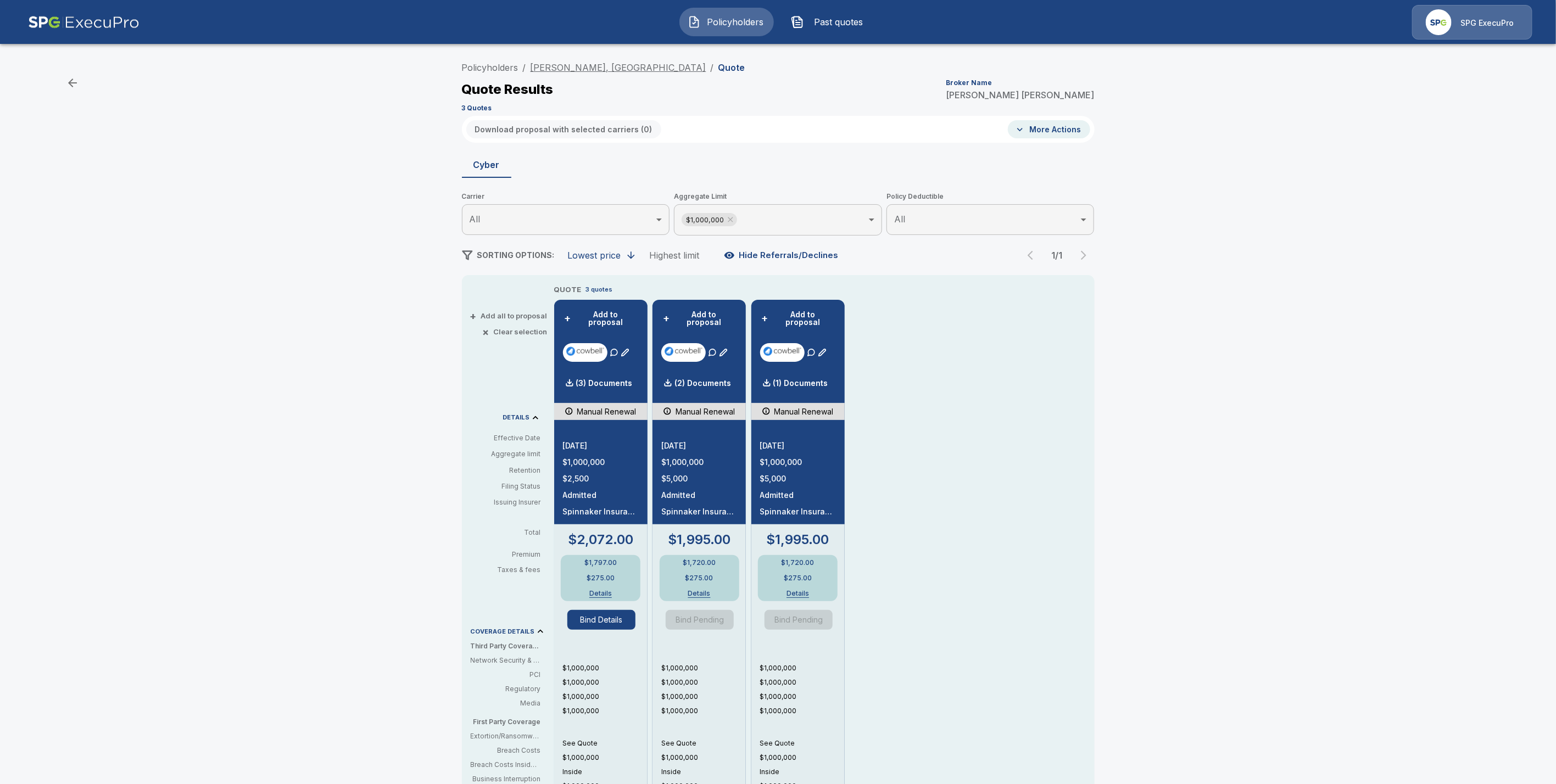
click at [582, 69] on link "Alan L. Billian, PA" at bounding box center [618, 67] width 176 height 11
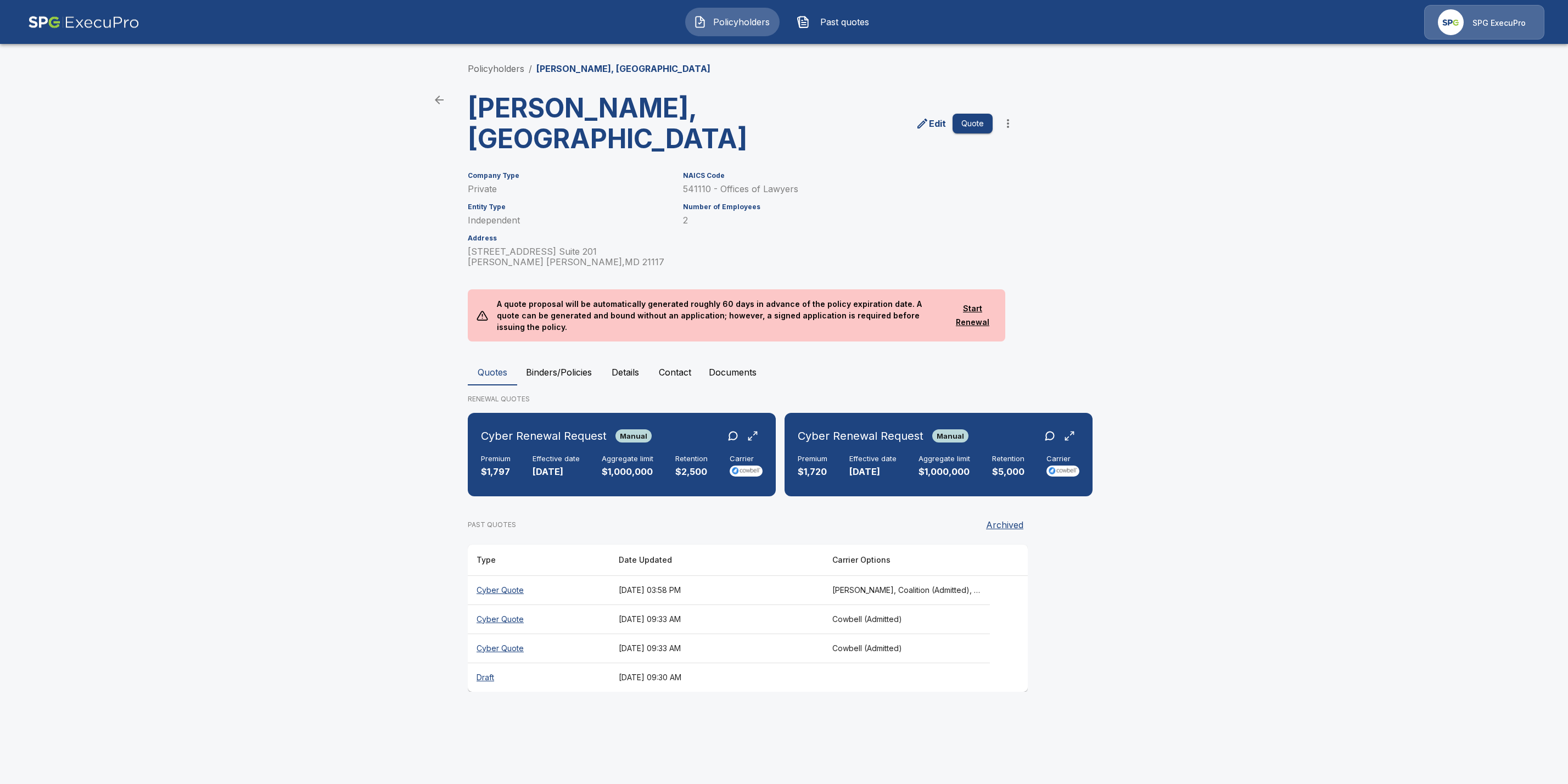
click at [728, 359] on button "Documents" at bounding box center [733, 372] width 66 height 26
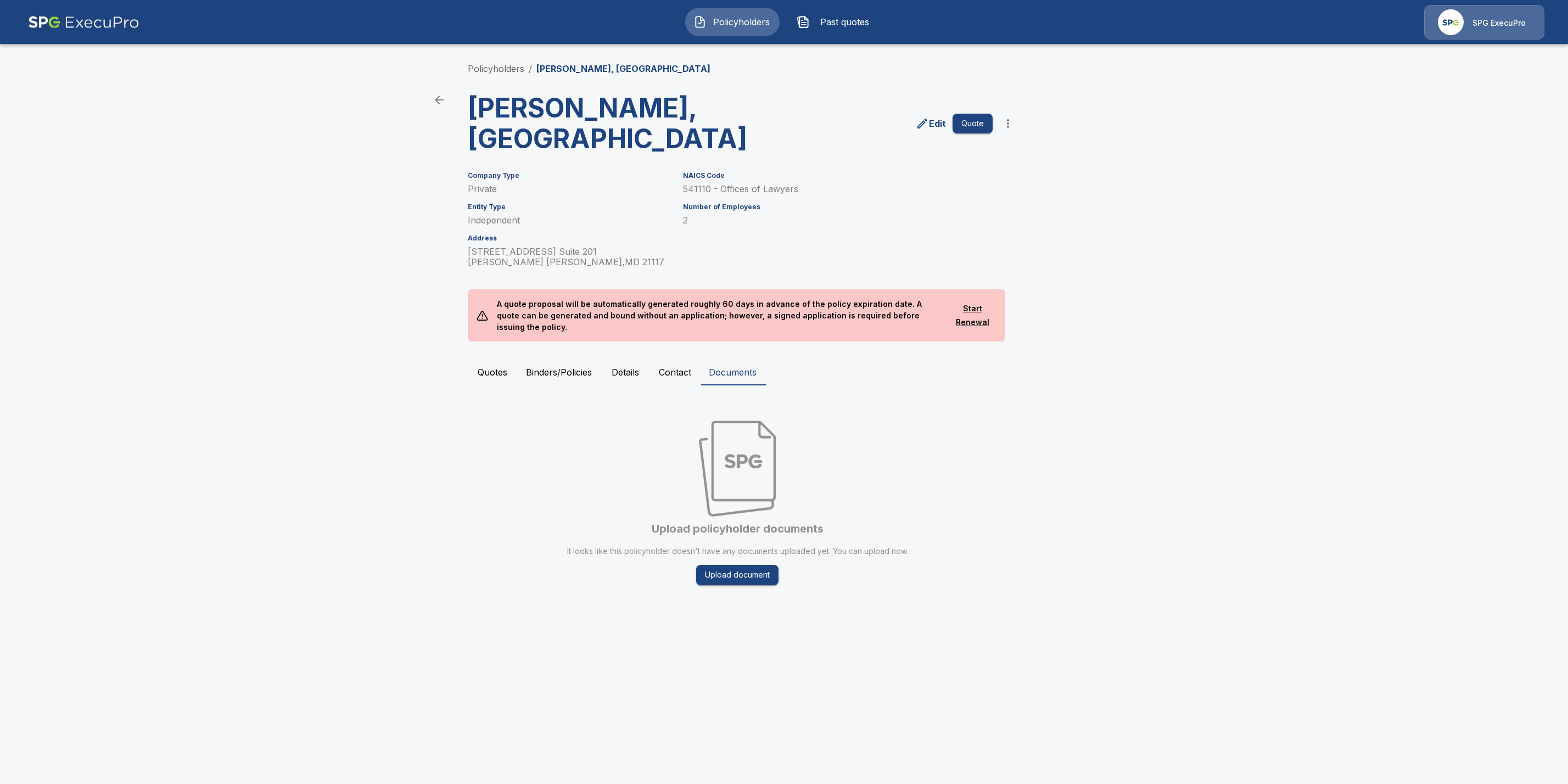
click at [539, 359] on button "Binders/Policies" at bounding box center [558, 372] width 83 height 26
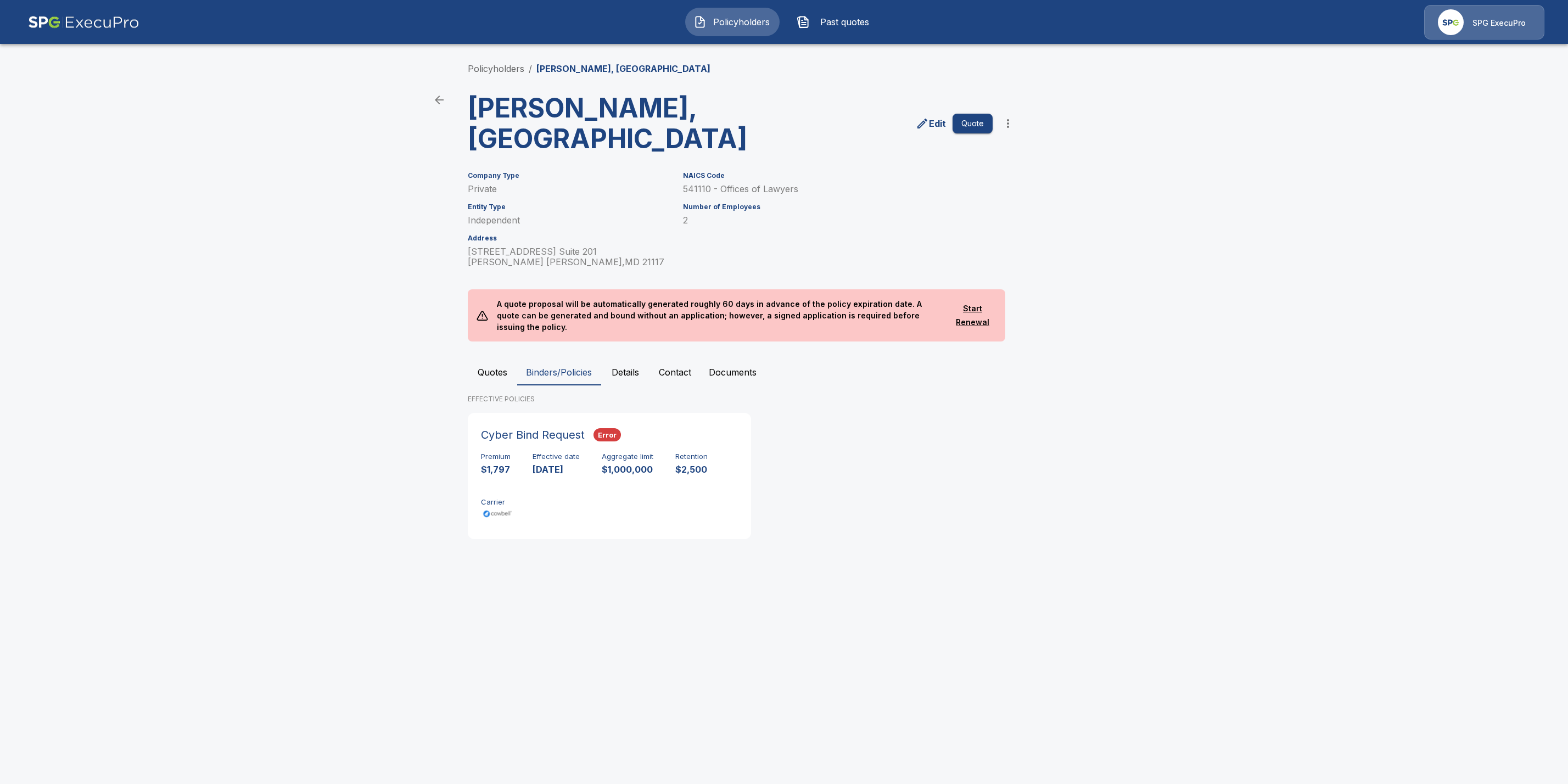
click at [488, 359] on button "Quotes" at bounding box center [492, 372] width 49 height 26
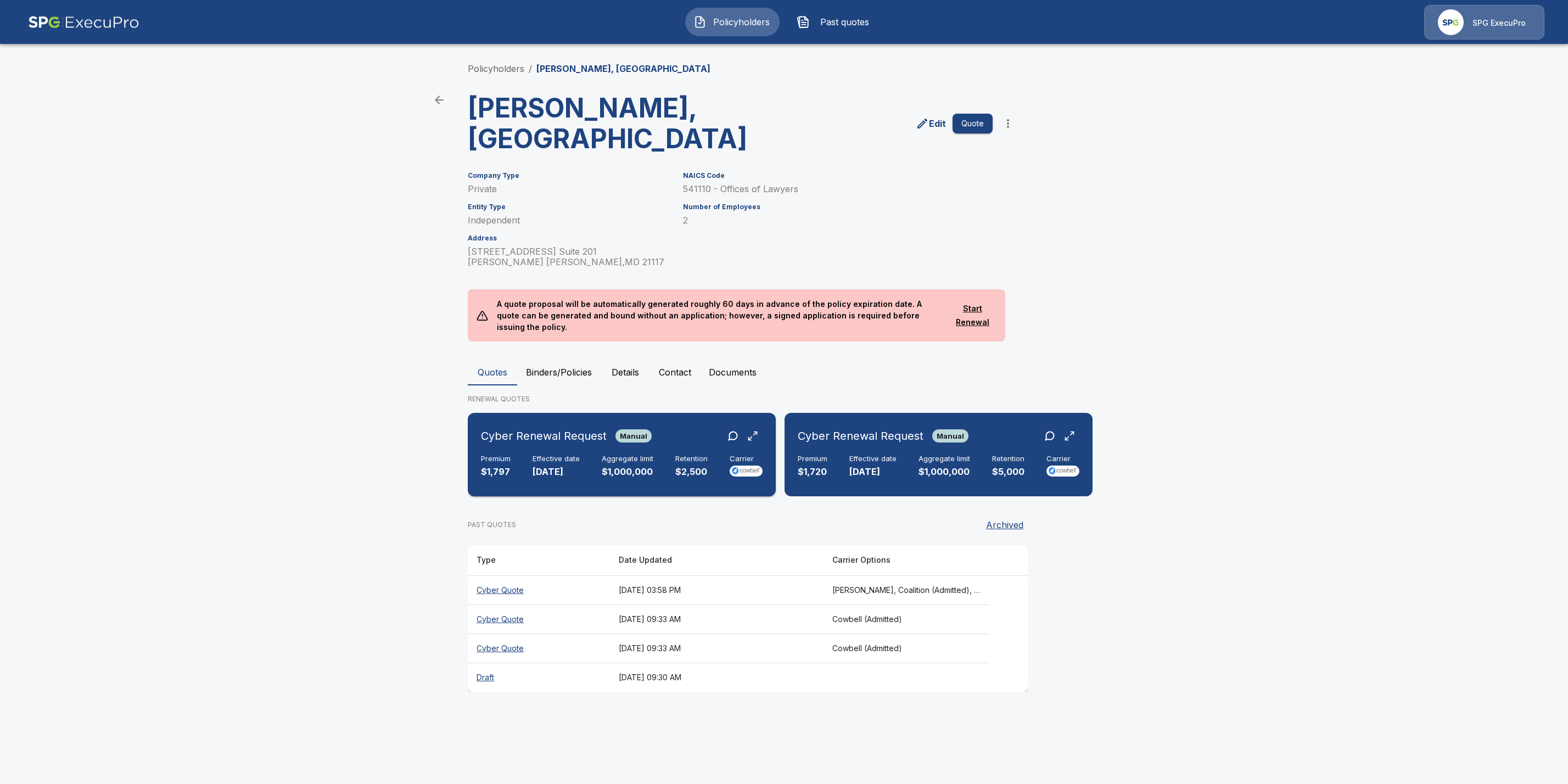
click at [570, 455] on h6 "Effective date" at bounding box center [556, 459] width 47 height 9
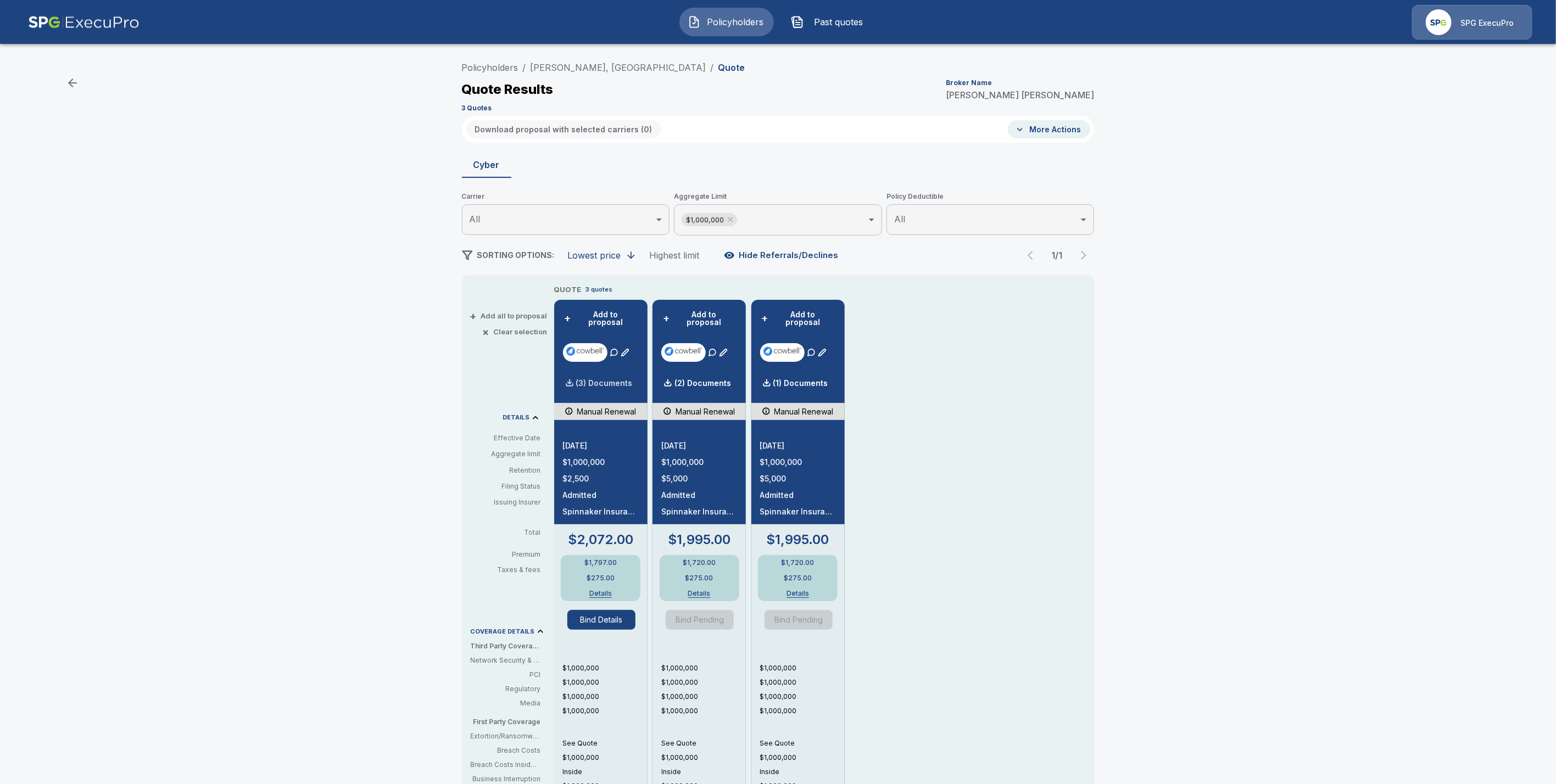
click at [603, 380] on p "(3) Documents" at bounding box center [604, 383] width 56 height 8
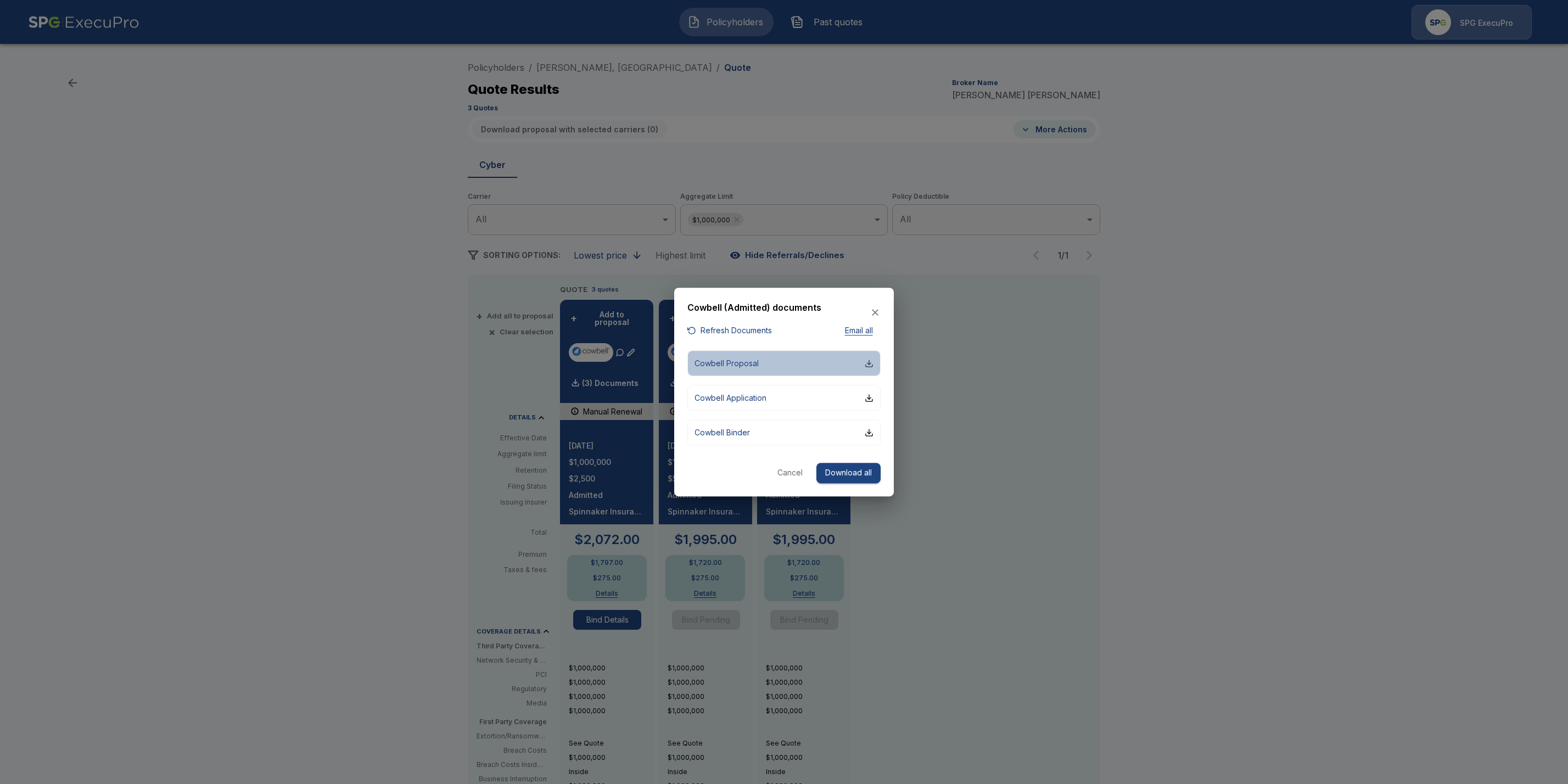
click at [871, 365] on div "button" at bounding box center [869, 363] width 9 height 9
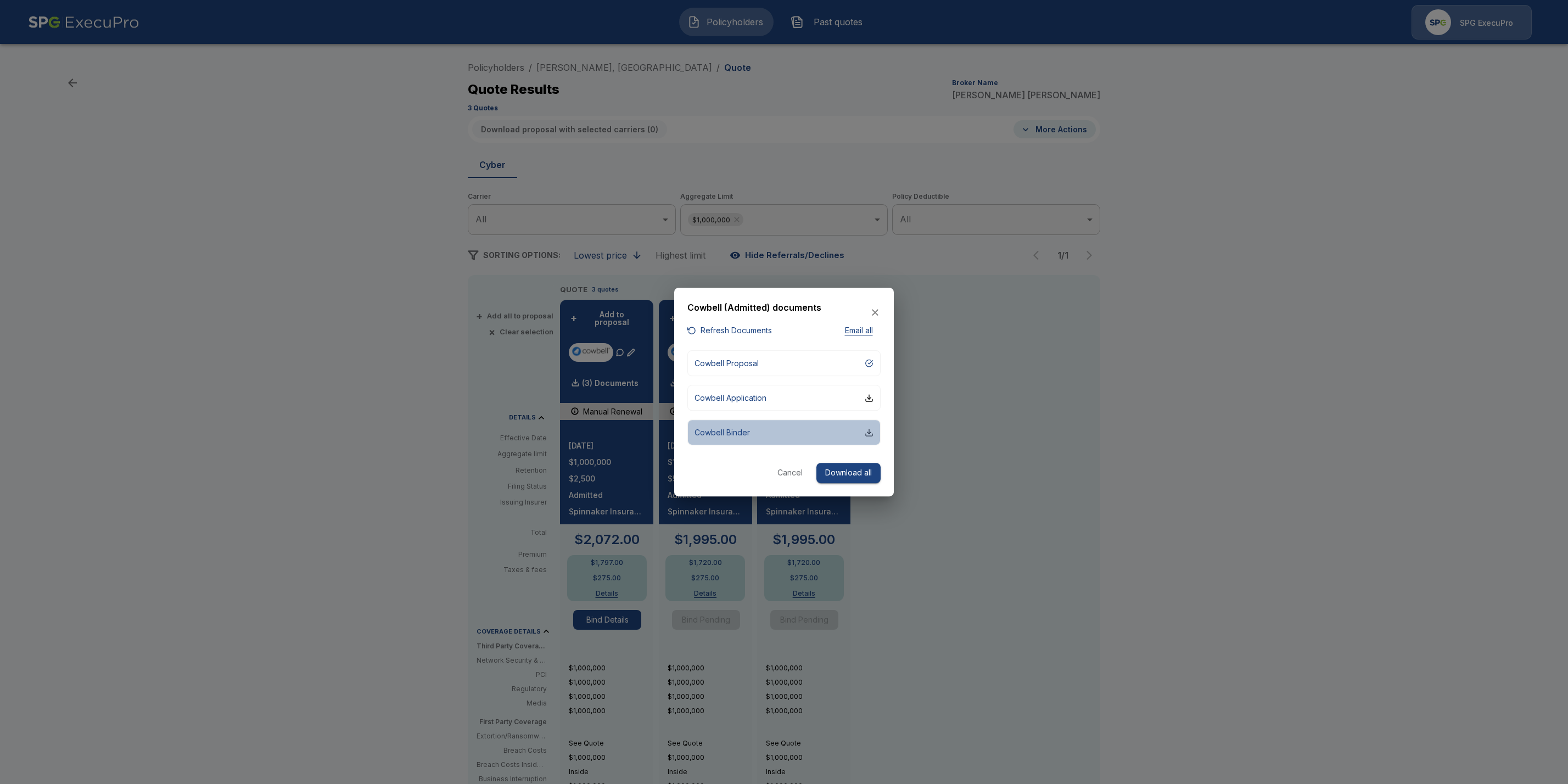
click at [867, 433] on div "button" at bounding box center [869, 433] width 9 height 9
drag, startPoint x: 1277, startPoint y: 414, endPoint x: 1233, endPoint y: 371, distance: 61.5
click at [1275, 409] on div at bounding box center [784, 392] width 1568 height 784
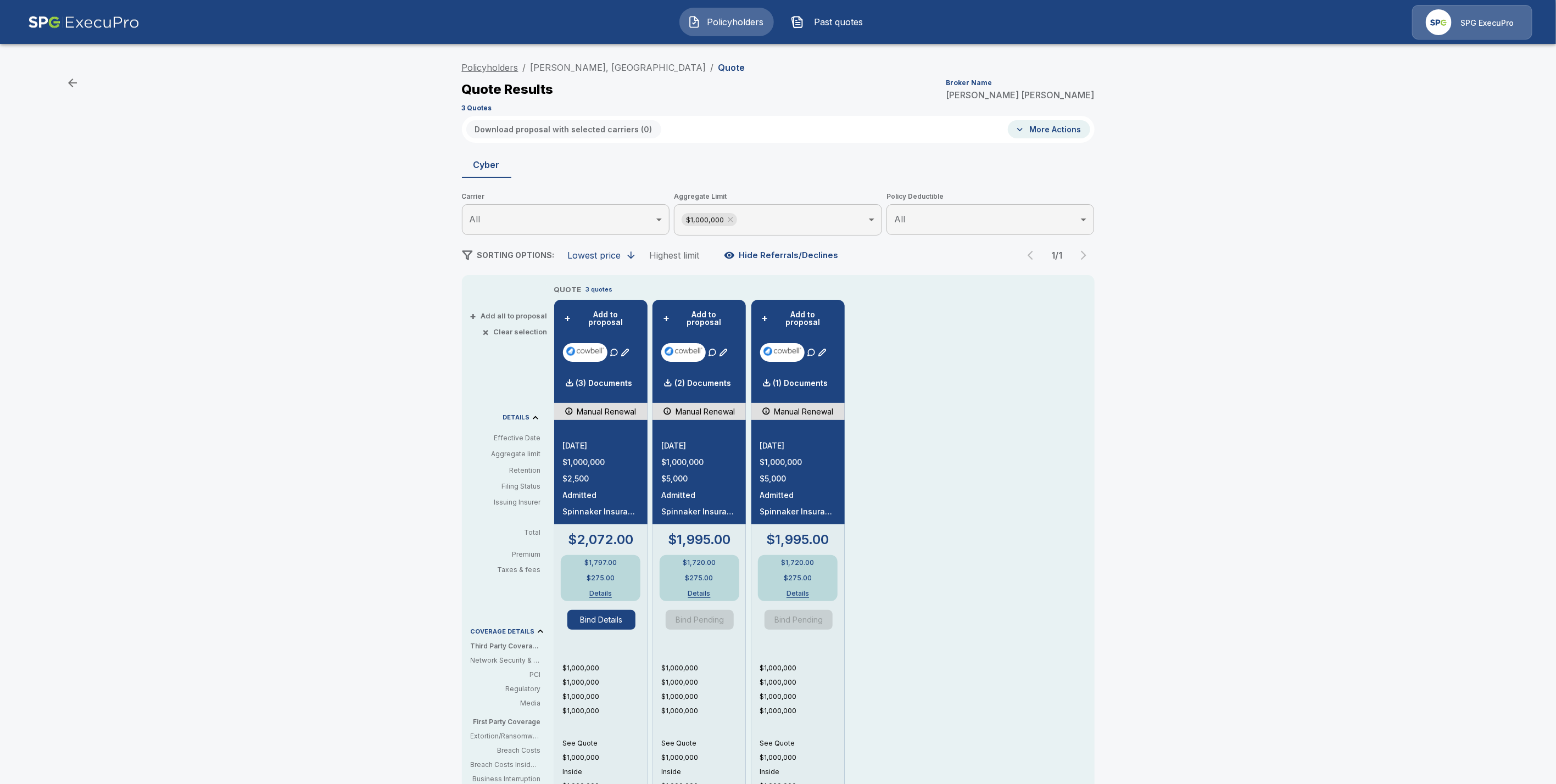
click at [495, 68] on link "Policyholders" at bounding box center [490, 67] width 56 height 11
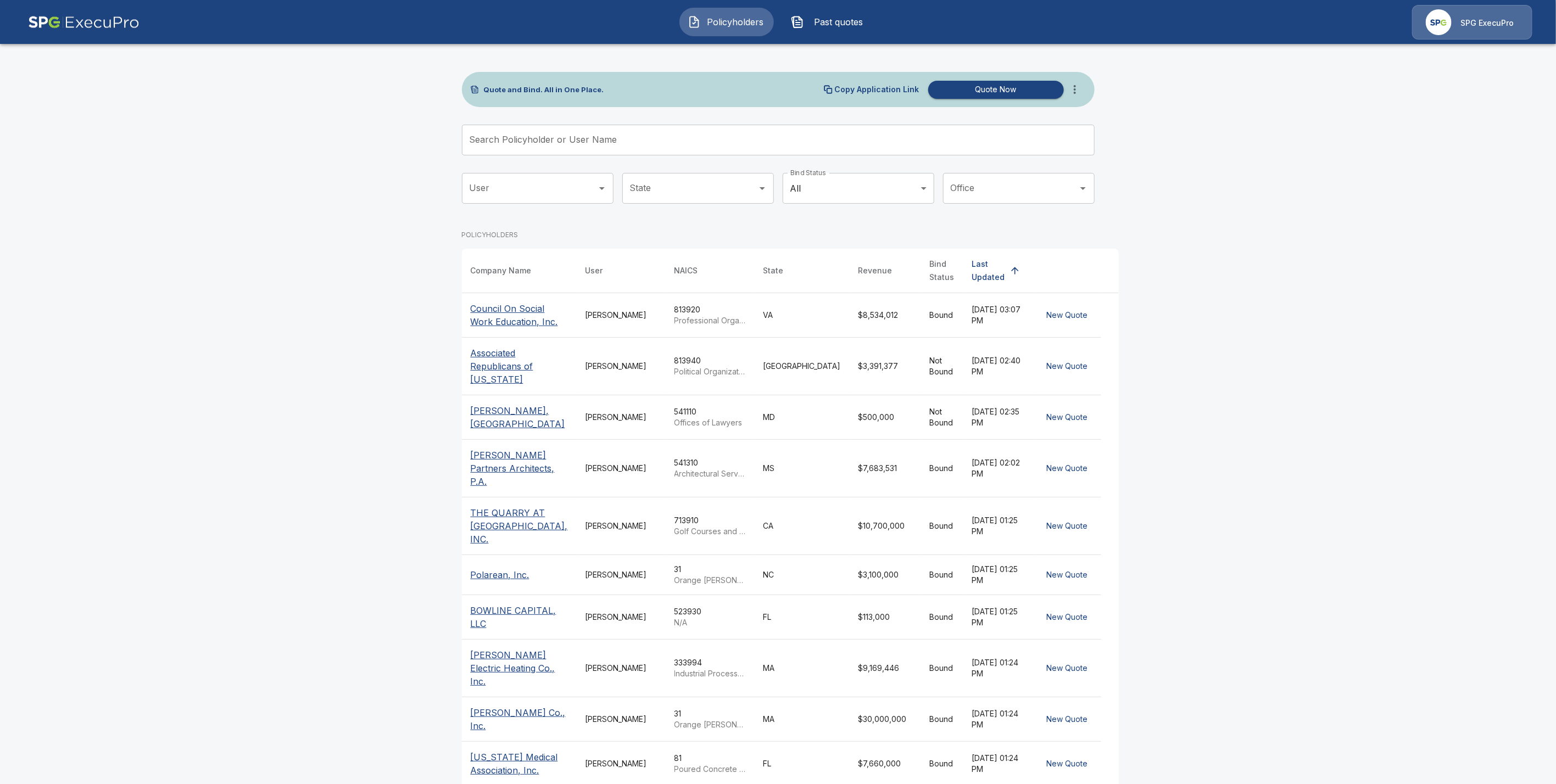
click at [523, 138] on input "Search Policyholder or User Name" at bounding box center [772, 140] width 620 height 31
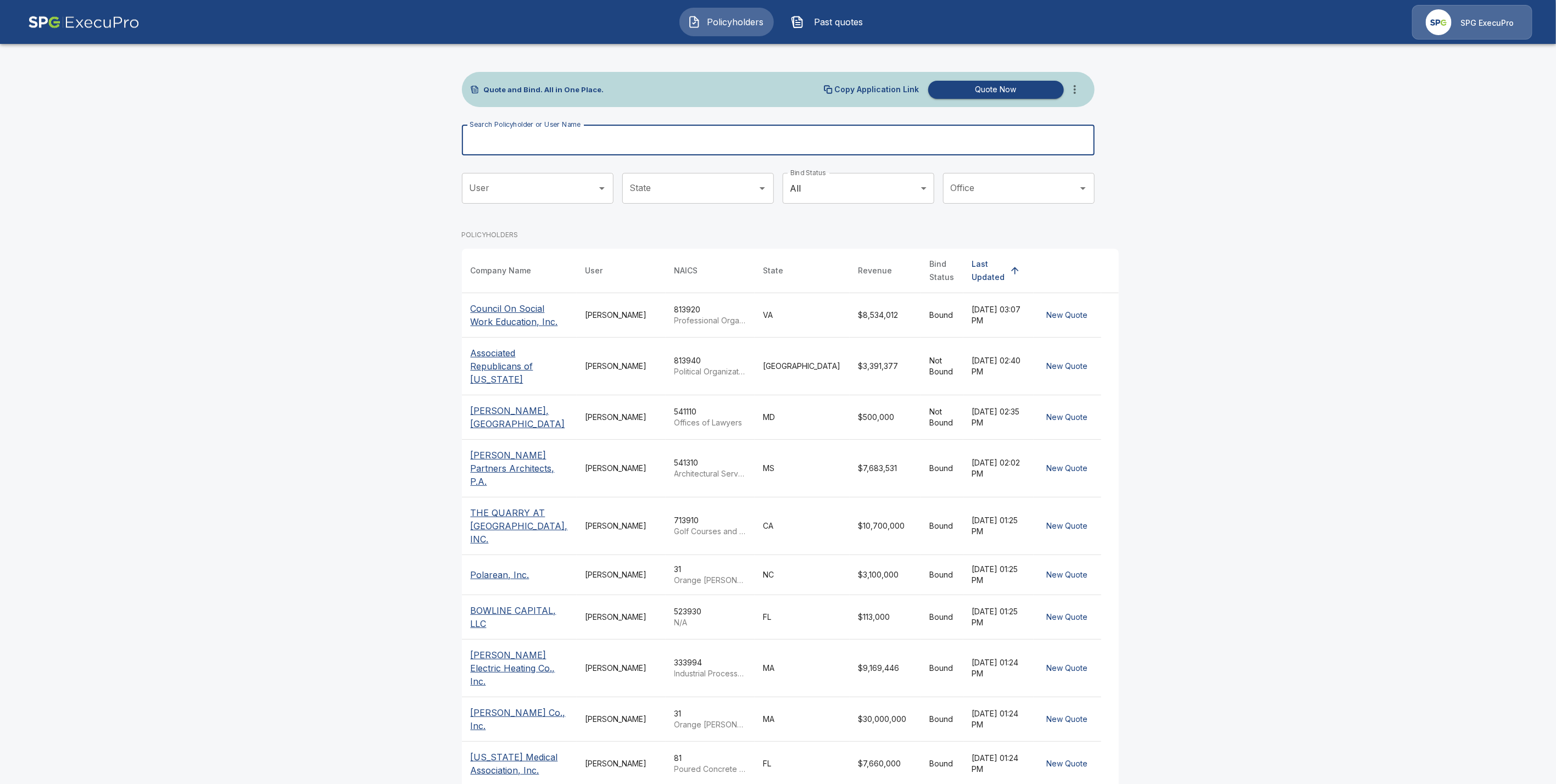
paste input "**********"
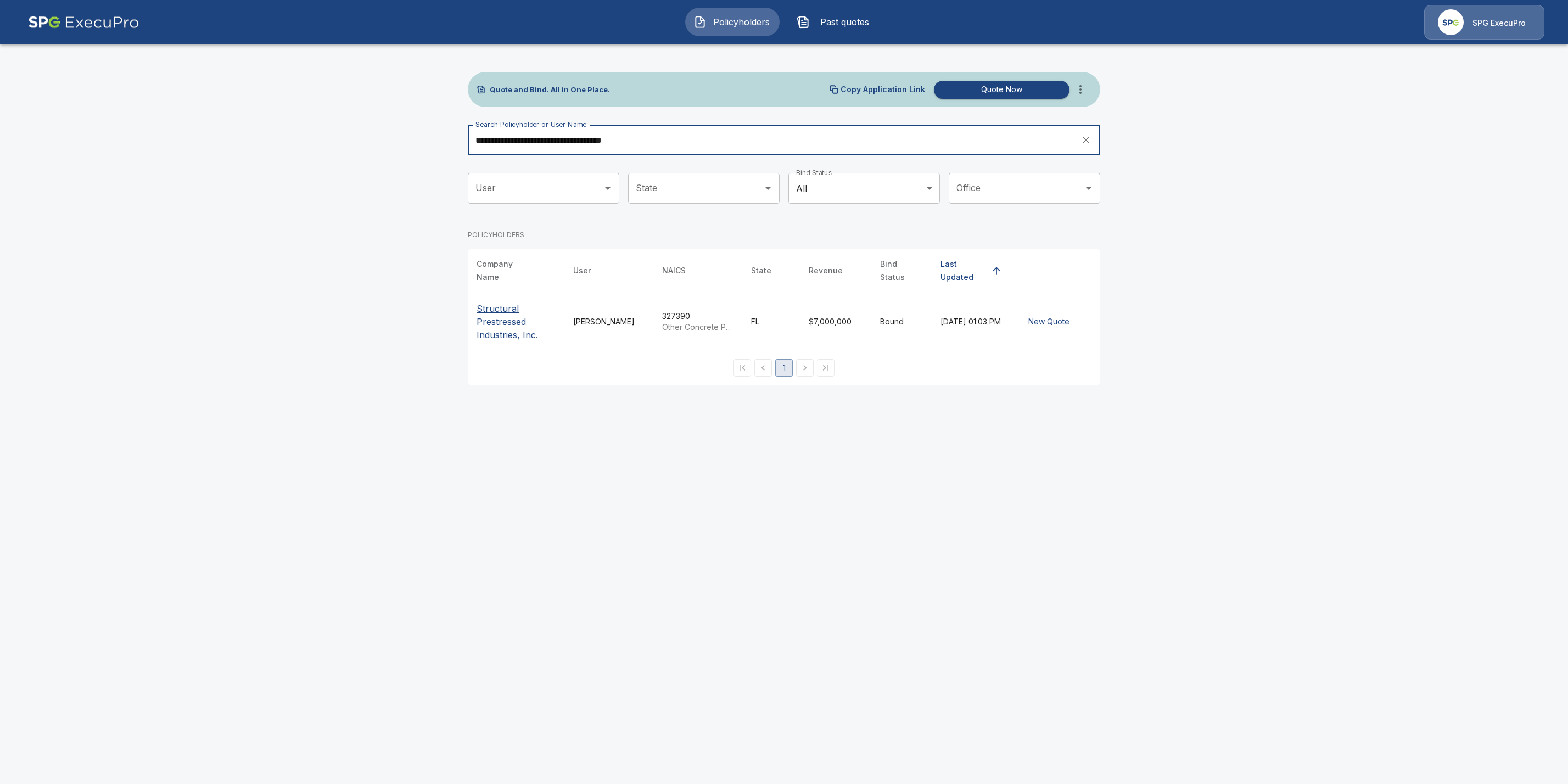
type input "**********"
click at [490, 320] on p "Structural Prestressed Industries, Inc." at bounding box center [516, 322] width 79 height 40
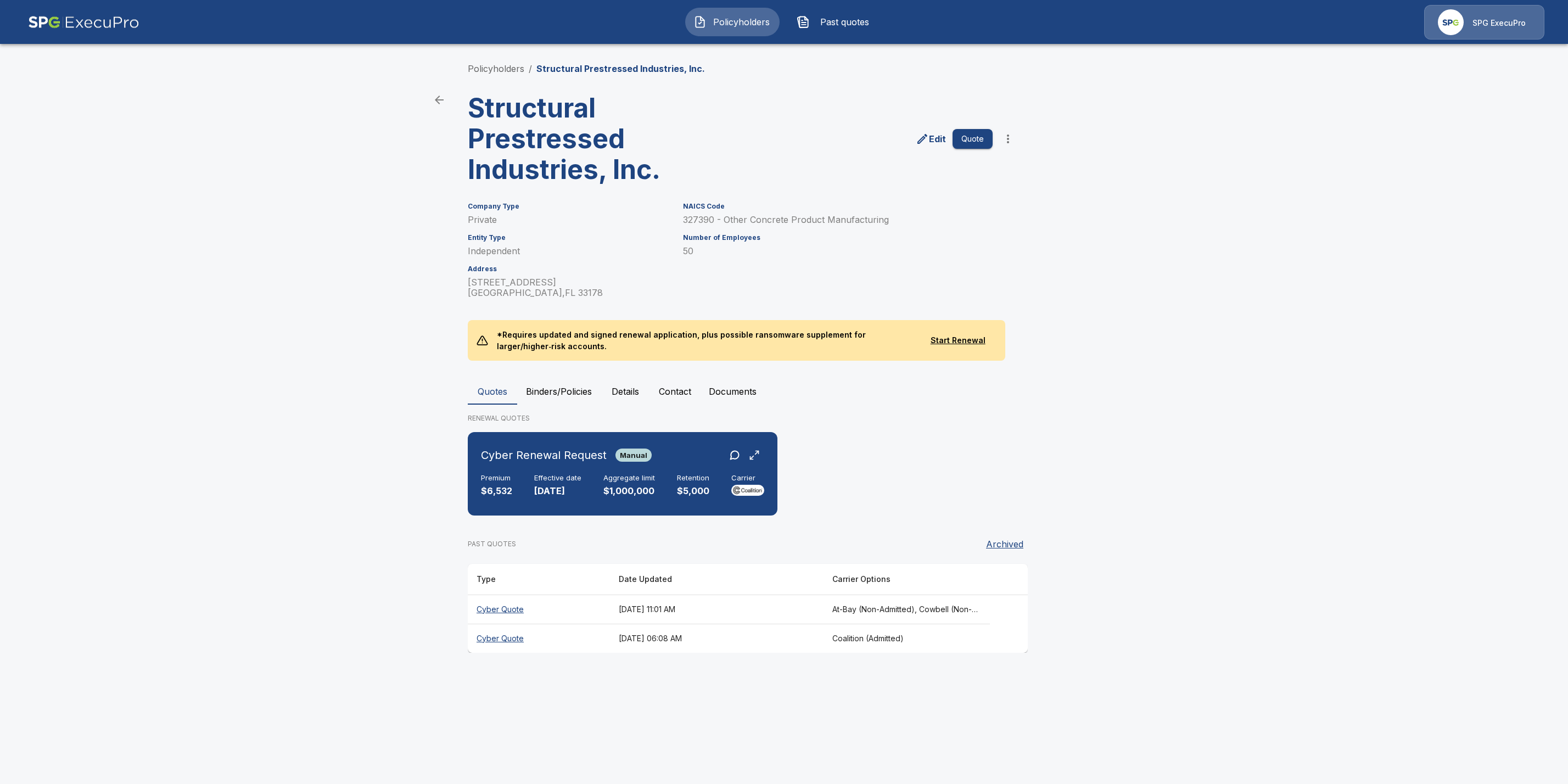
click at [518, 606] on th "Cyber Quote" at bounding box center [539, 609] width 142 height 29
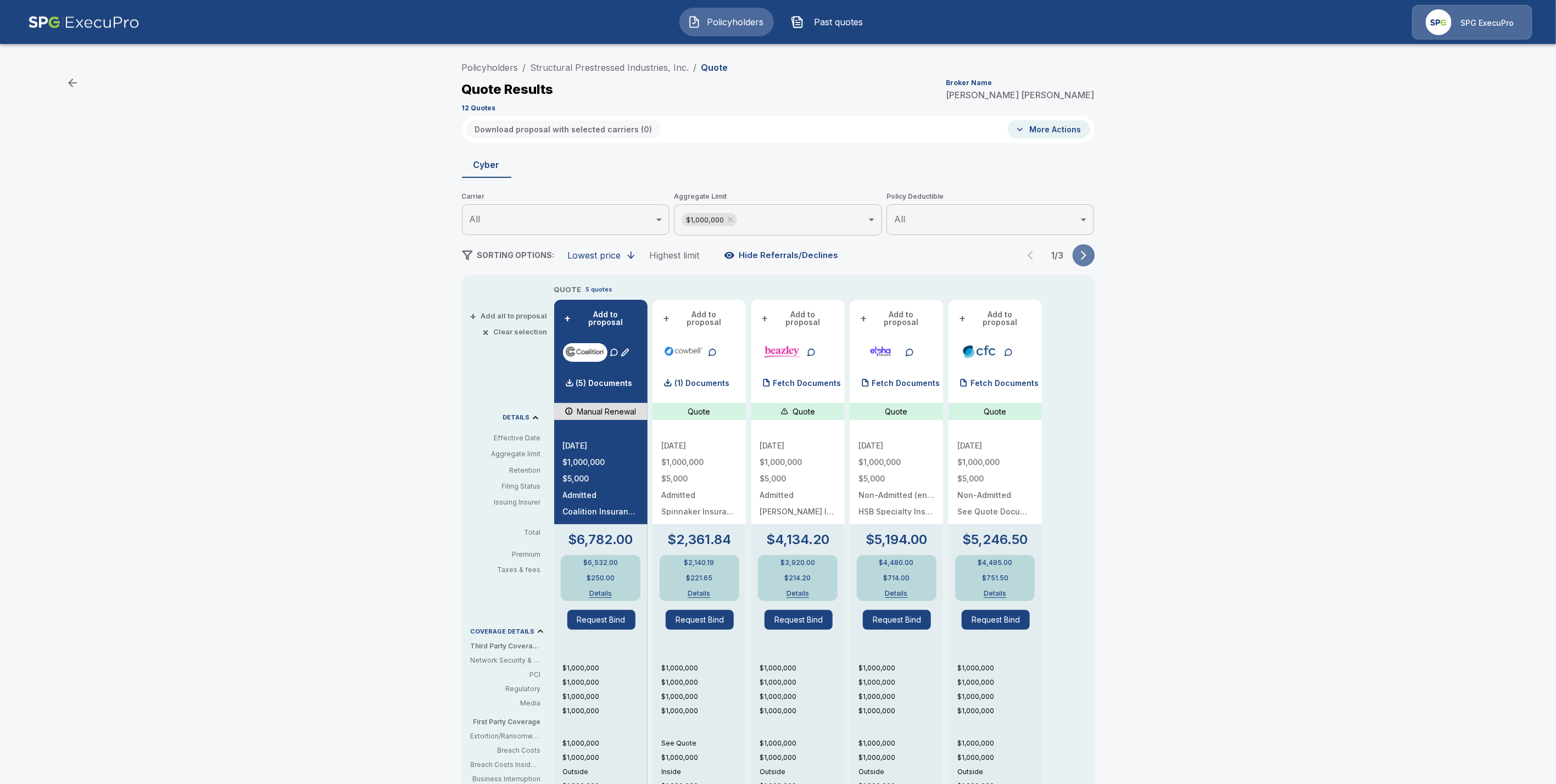
click at [1088, 256] on icon "button" at bounding box center [1083, 255] width 11 height 11
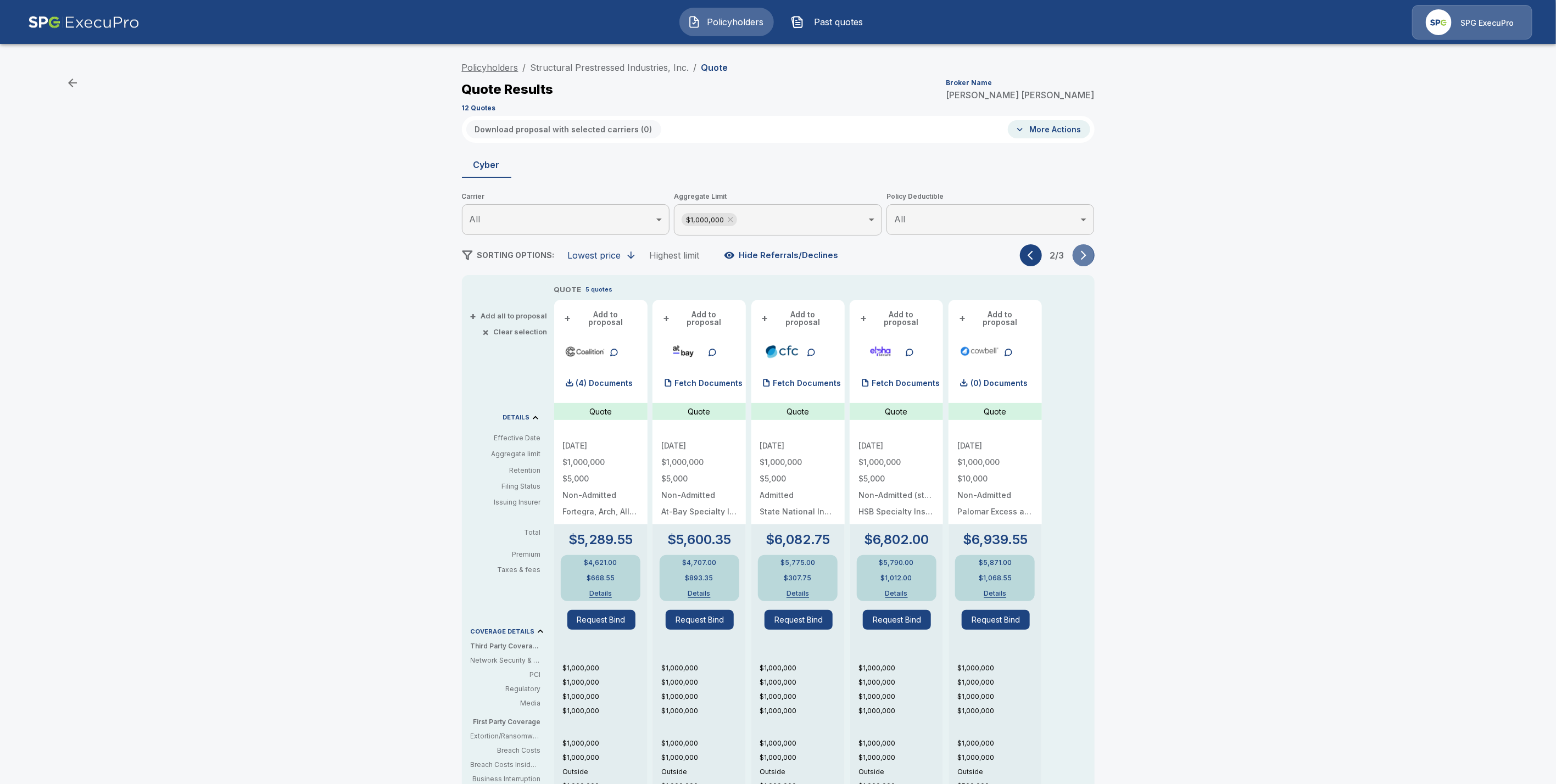
click at [504, 68] on link "Policyholders" at bounding box center [490, 67] width 56 height 11
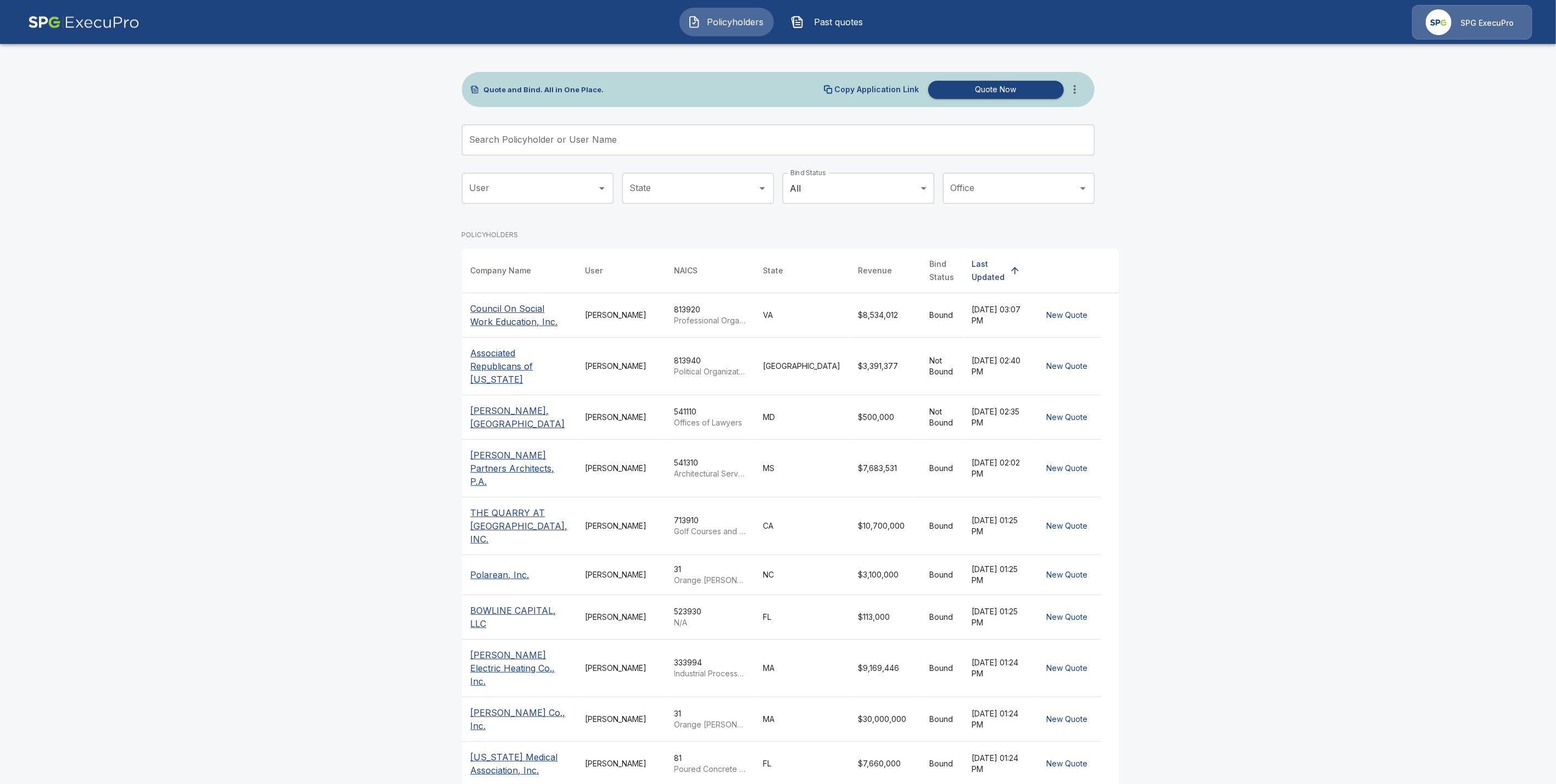
drag, startPoint x: 573, startPoint y: 140, endPoint x: 596, endPoint y: 155, distance: 27.5
click at [573, 140] on input "Search Policyholder or User Name" at bounding box center [772, 140] width 620 height 31
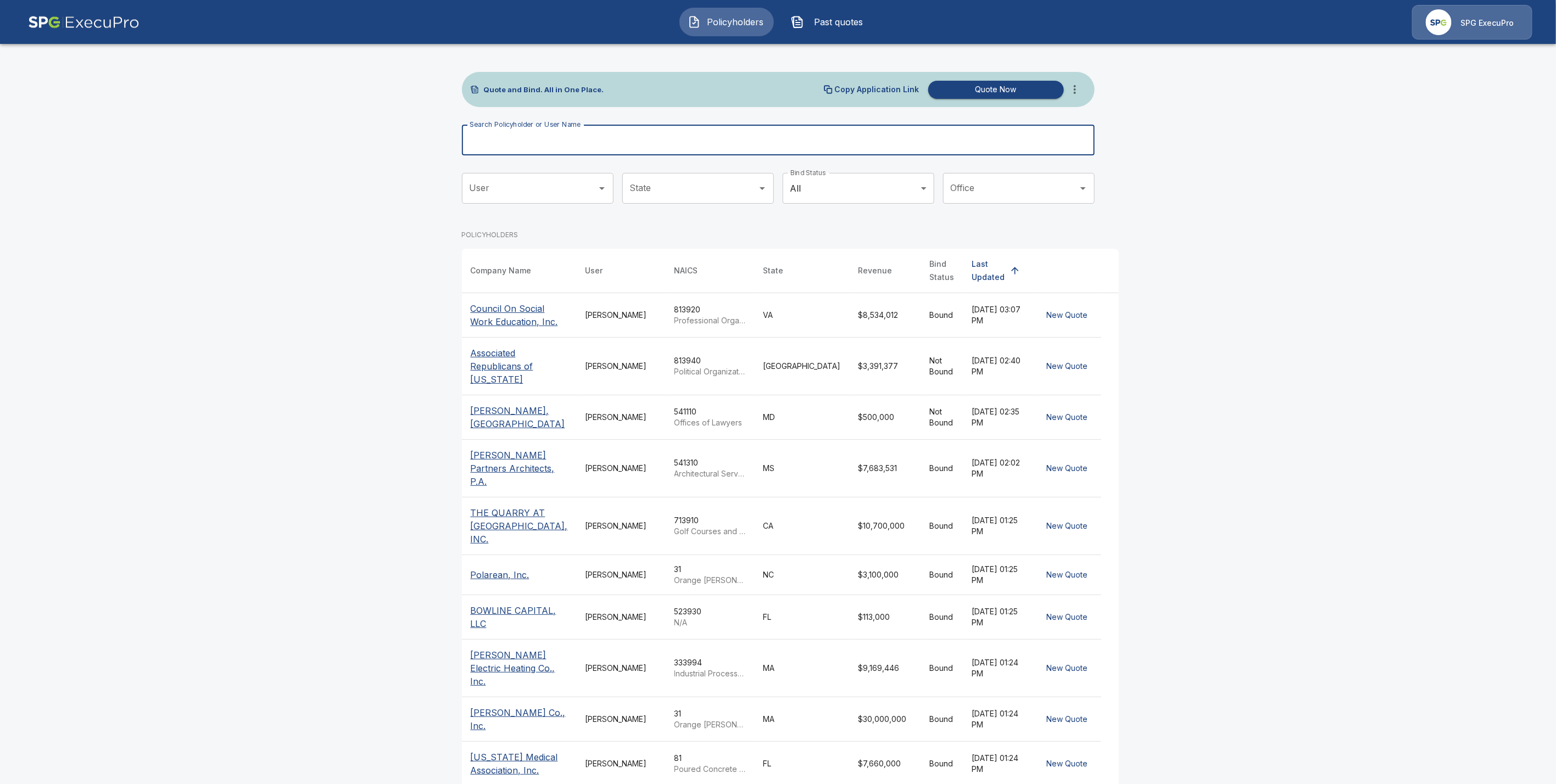
paste input "**********"
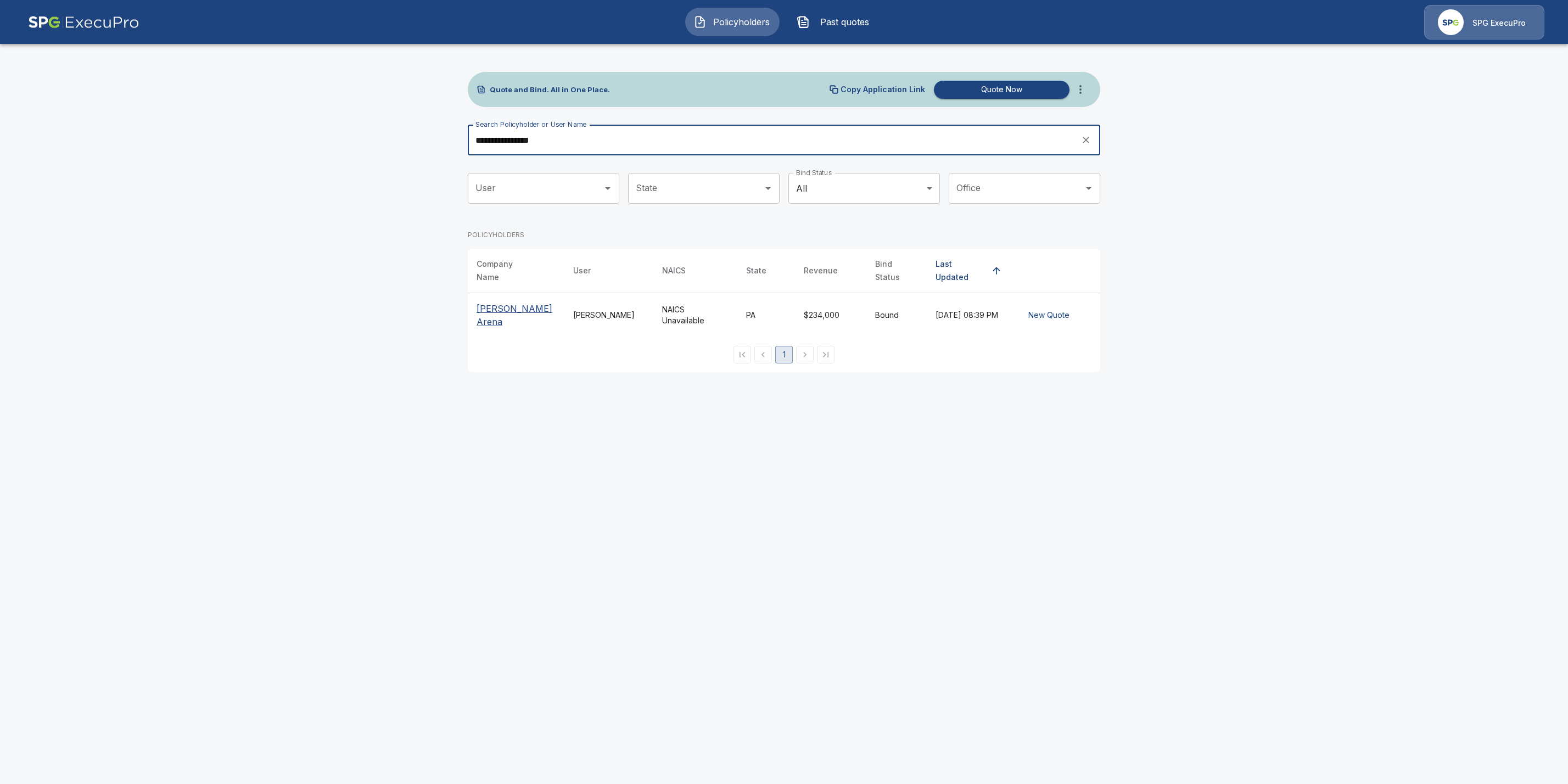
type input "**********"
click at [510, 304] on p "[PERSON_NAME] Arena" at bounding box center [516, 315] width 79 height 26
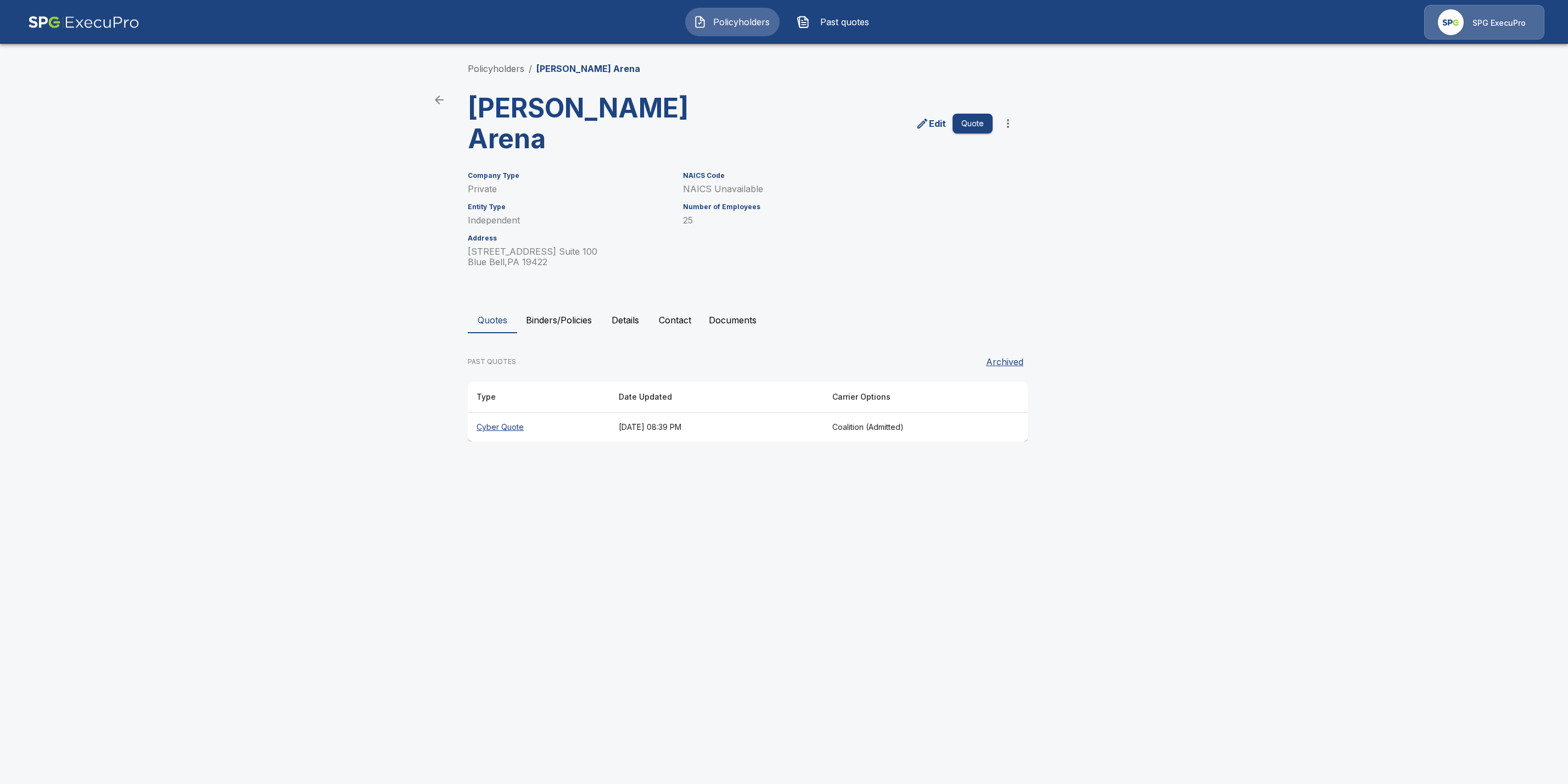
click at [498, 413] on th "Cyber Quote" at bounding box center [539, 427] width 142 height 29
